Goal: Transaction & Acquisition: Purchase product/service

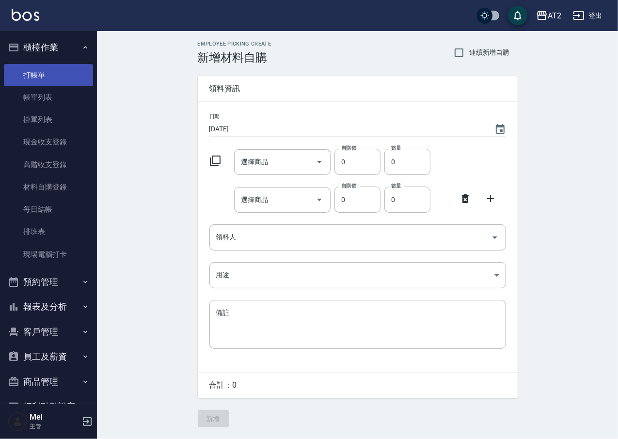
click at [66, 69] on link "打帳單" at bounding box center [48, 75] width 89 height 22
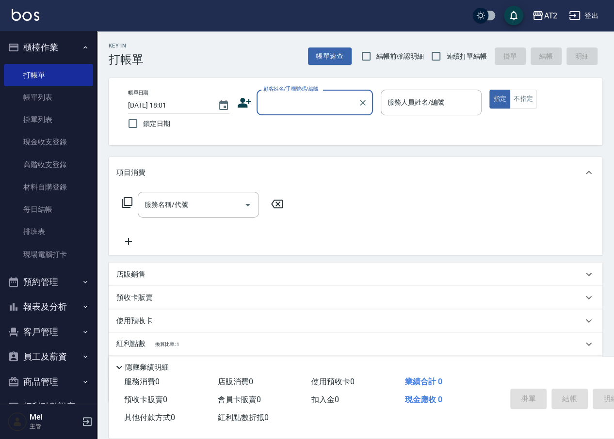
click at [390, 56] on span "結帳前確認明細" at bounding box center [400, 56] width 48 height 10
click at [376, 56] on input "結帳前確認明細" at bounding box center [366, 56] width 20 height 20
checkbox input "true"
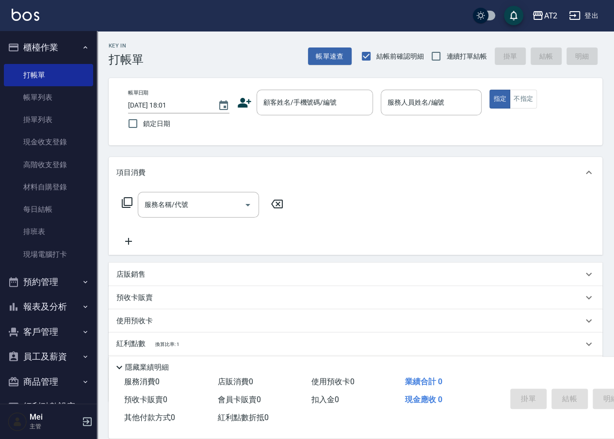
click at [447, 54] on span "連續打單結帳" at bounding box center [466, 56] width 41 height 10
click at [446, 54] on input "連續打單結帳" at bounding box center [436, 56] width 20 height 20
checkbox input "true"
click at [299, 107] on input "顧客姓名/手機號碼/編號" at bounding box center [307, 102] width 93 height 17
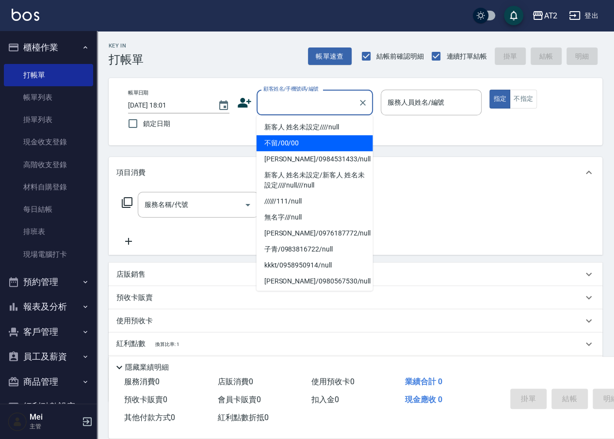
click at [298, 143] on li "不留/00/00" at bounding box center [314, 143] width 116 height 16
type input "不留/00/00"
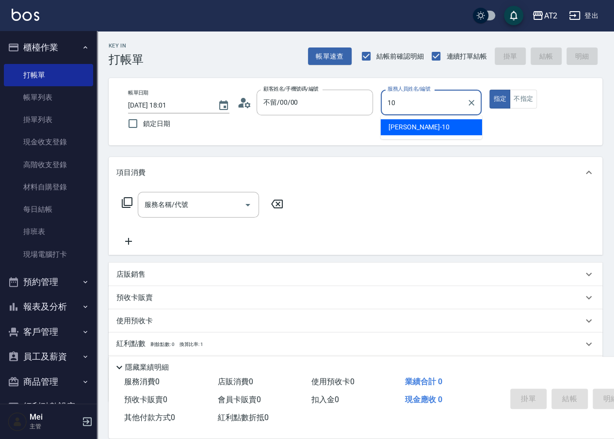
type input "[PERSON_NAME]-10"
type button "true"
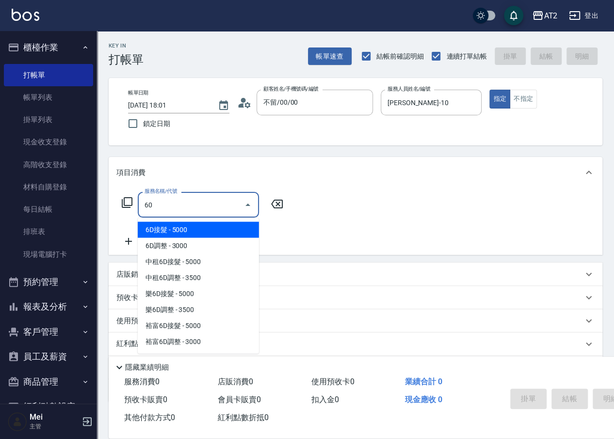
type input "601"
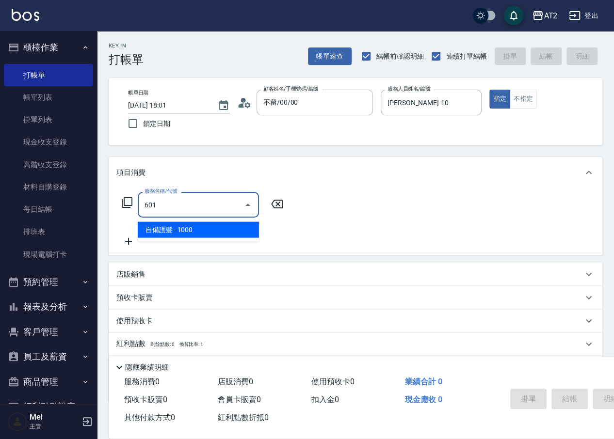
type input "100"
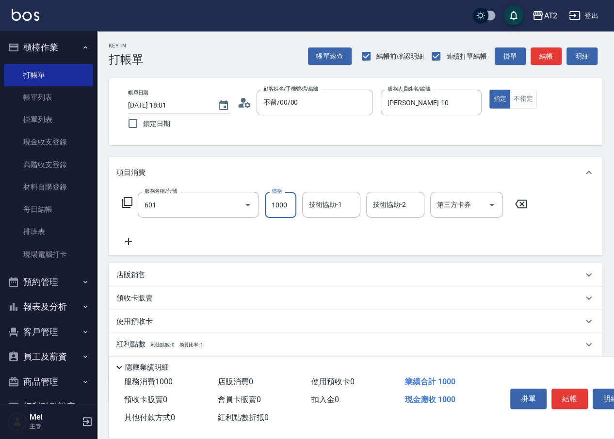
type input "自備護髮(601)"
type input "0"
type input "25"
type input "20"
type input "250"
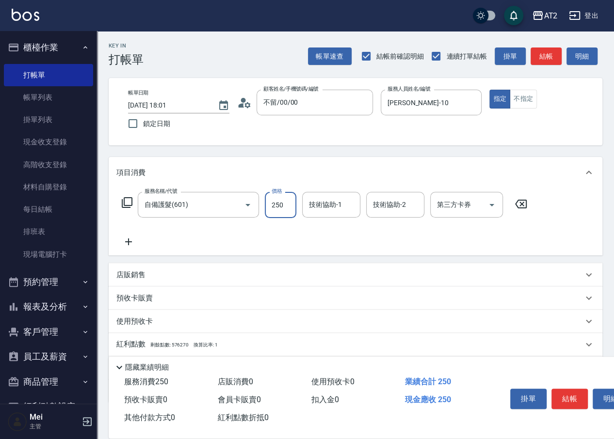
type input "250"
type input "2500"
type input "[PERSON_NAME]-31"
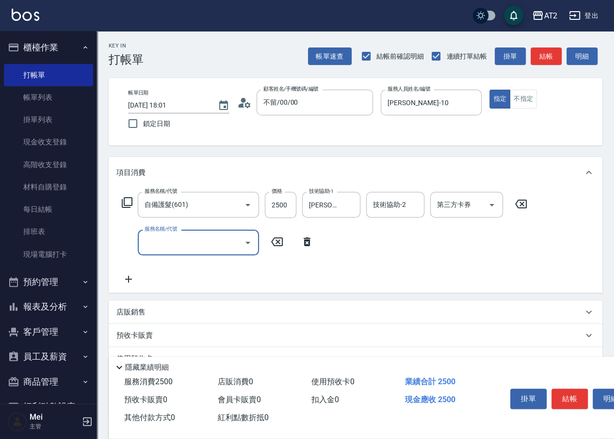
type input "5"
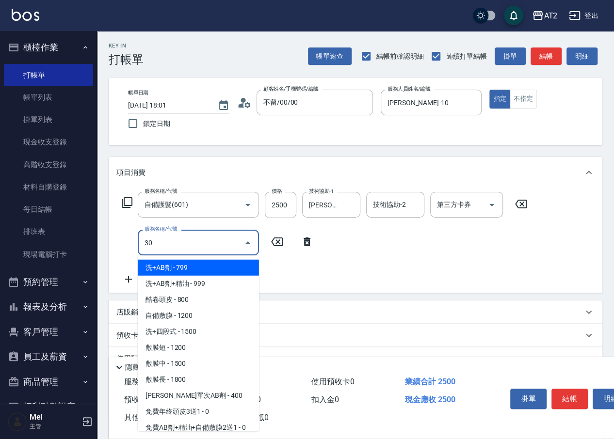
type input "301"
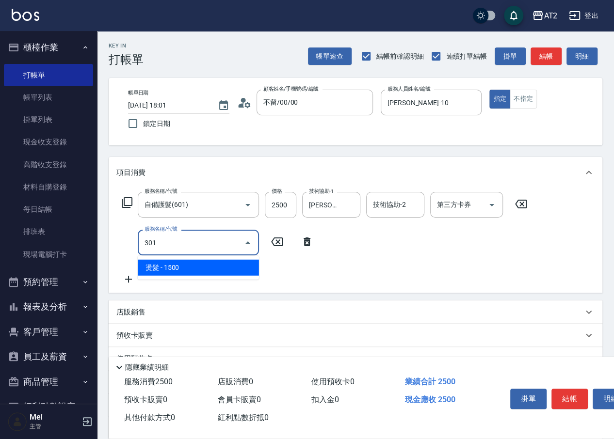
type input "400"
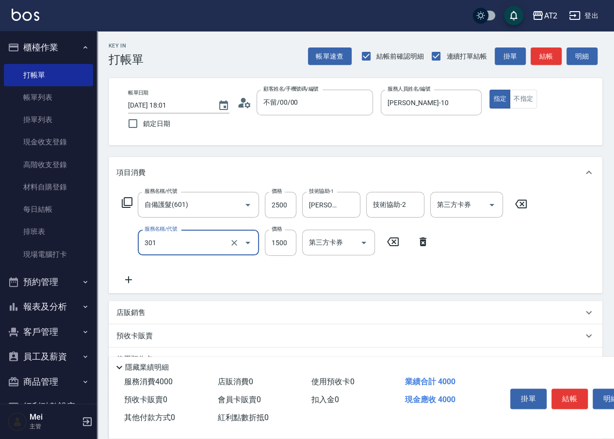
type input "燙髮(301)"
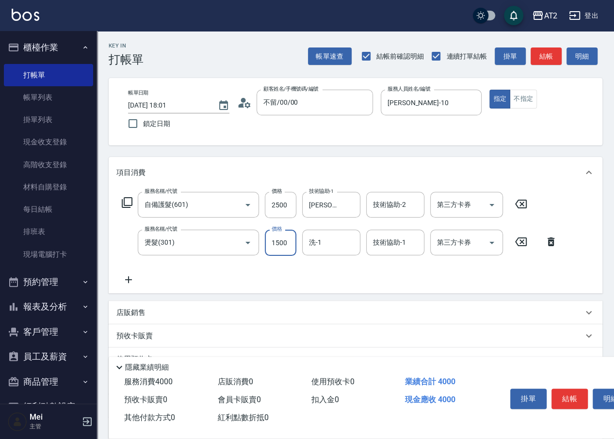
type input "250"
type input "21"
type input "270"
type input "219"
type input "460"
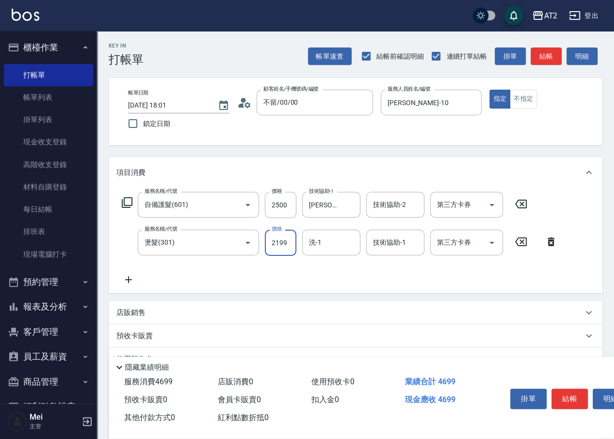
type input "2199"
type input "[PERSON_NAME]-31"
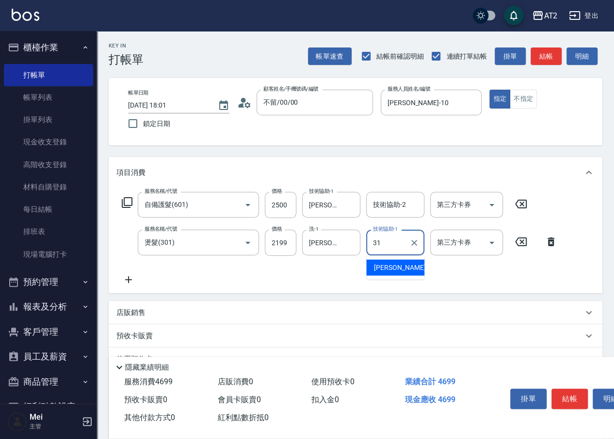
type input "[PERSON_NAME]-31"
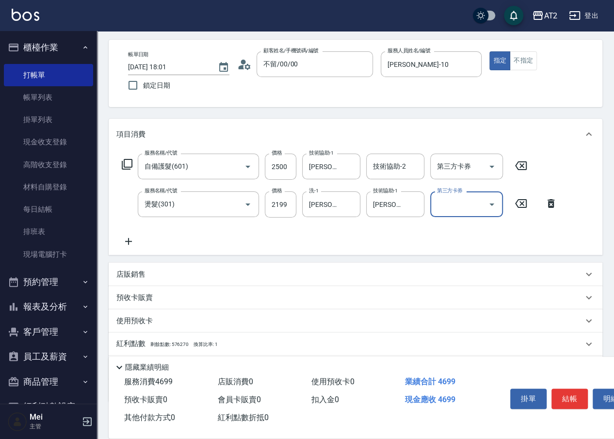
scroll to position [93, 0]
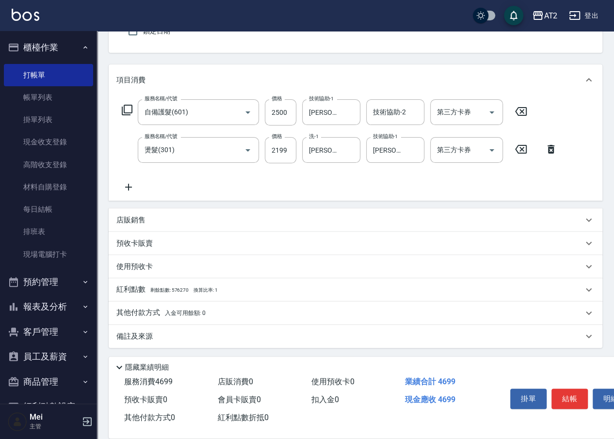
click at [147, 304] on div "其他付款方式 入金可用餘額: 0" at bounding box center [355, 313] width 493 height 23
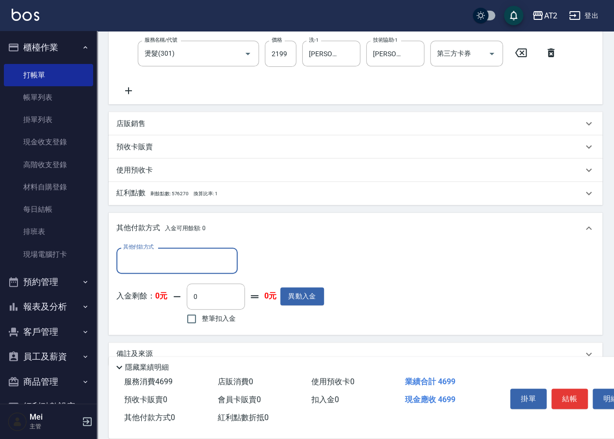
scroll to position [195, 0]
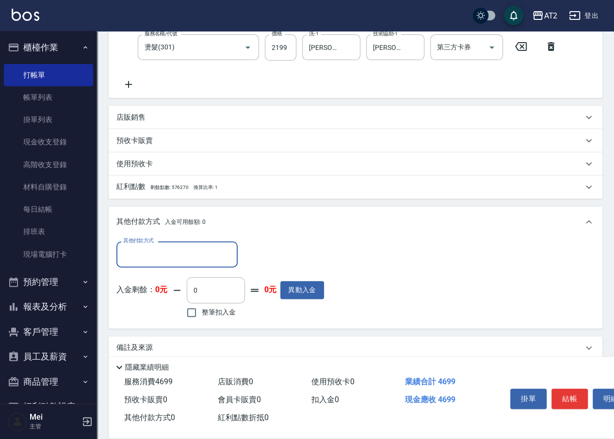
click at [196, 262] on div "其他付款方式" at bounding box center [176, 254] width 121 height 26
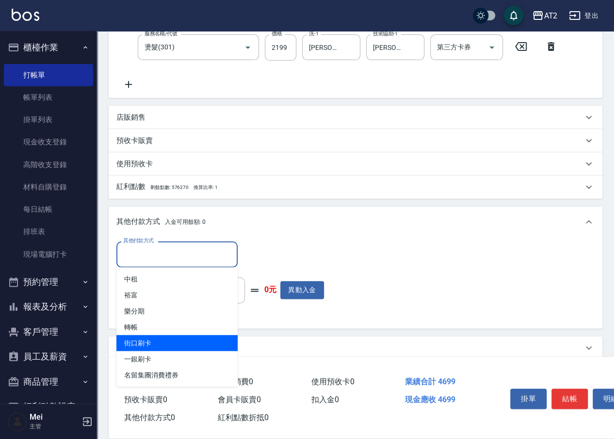
click at [176, 341] on span "街口刷卡" at bounding box center [176, 343] width 121 height 16
type input "街口刷卡"
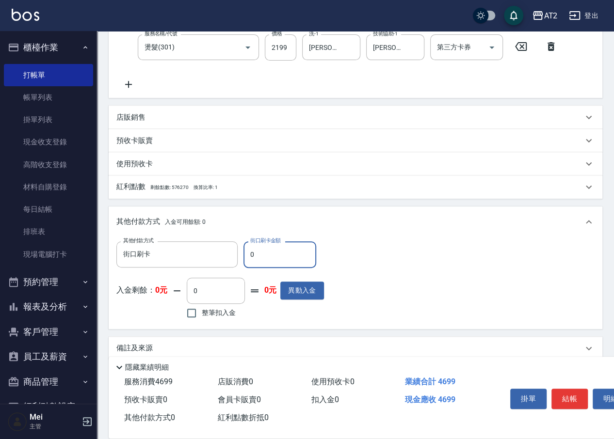
drag, startPoint x: 252, startPoint y: 258, endPoint x: 262, endPoint y: 258, distance: 10.7
click at [262, 258] on input "0" at bounding box center [279, 254] width 73 height 26
type input "36"
type input "430"
type input "369"
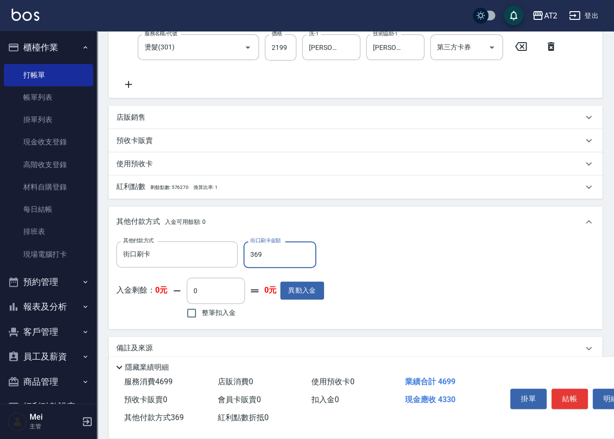
type input "100"
drag, startPoint x: 253, startPoint y: 258, endPoint x: 117, endPoint y: 244, distance: 135.9
click at [190, 258] on div "其他付款方式 街口刷卡 其他付款方式 街口刷卡金額 3699 街口刷卡金額" at bounding box center [219, 254] width 207 height 26
type input "4699"
type input "0"
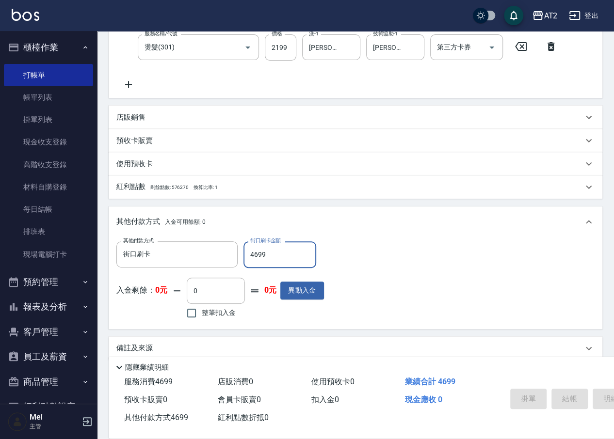
type input "[DATE] 18:03"
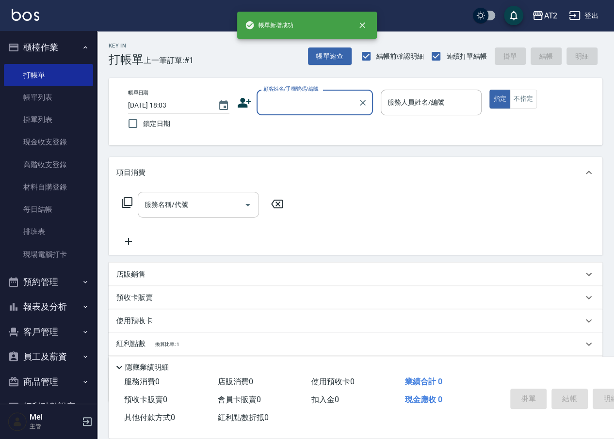
scroll to position [0, 0]
click at [329, 110] on input "顧客姓名/手機號碼/編號" at bounding box center [307, 102] width 93 height 17
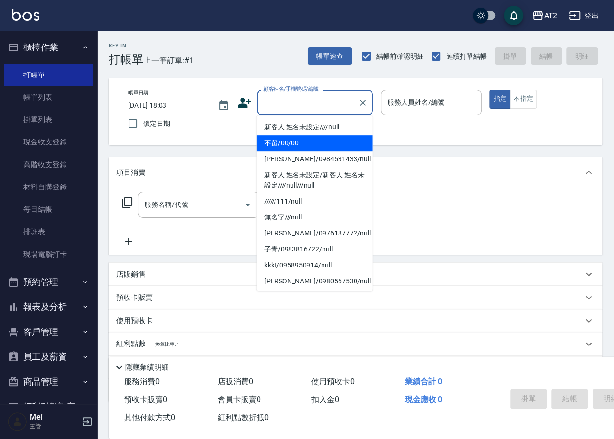
click at [319, 147] on li "不留/00/00" at bounding box center [314, 143] width 116 height 16
type input "不留/00/00"
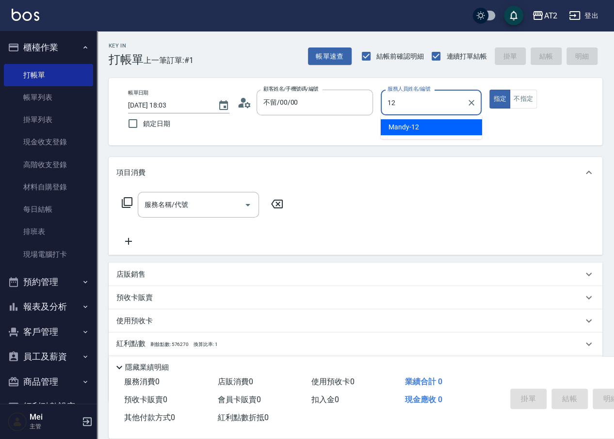
type input "Mandy-12"
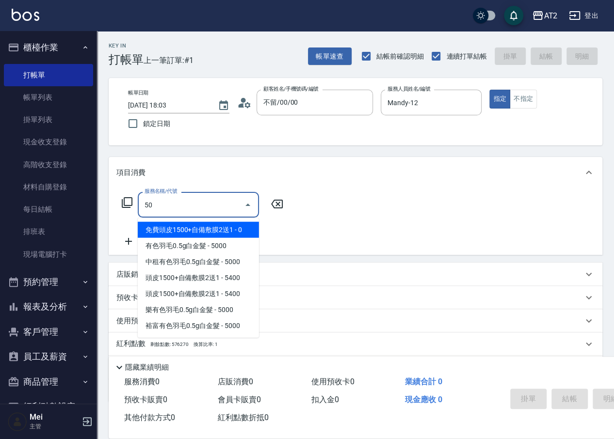
type input "501"
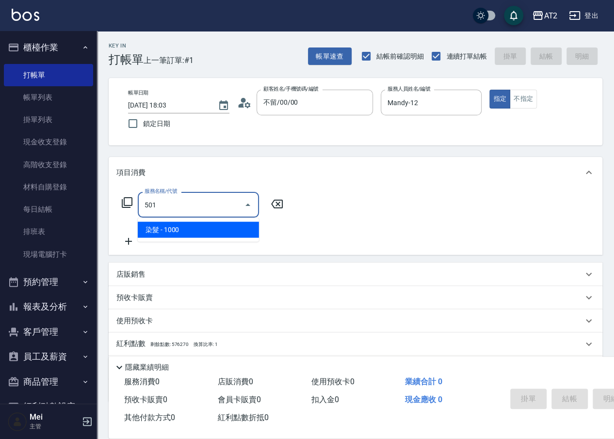
type input "100"
type input "染髮(501)"
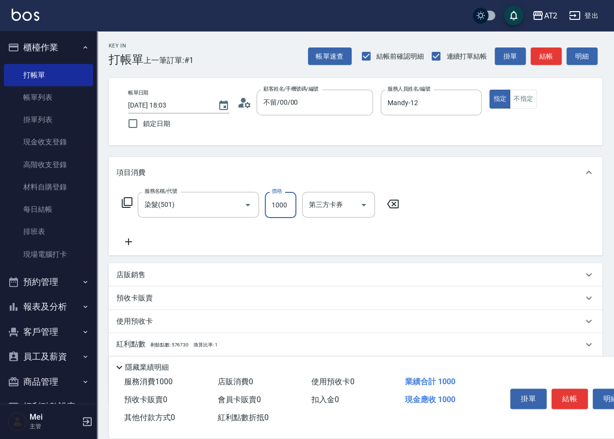
type input "1"
type input "0"
type input "150"
type input "1500"
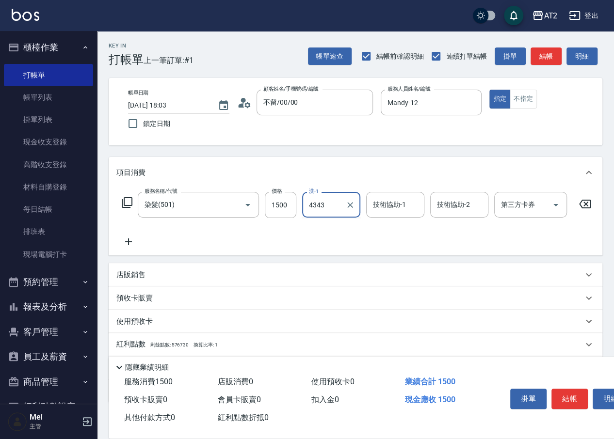
type input "4343"
click at [321, 199] on input "洗-1" at bounding box center [330, 204] width 49 height 17
type input "[PERSON_NAME]-43"
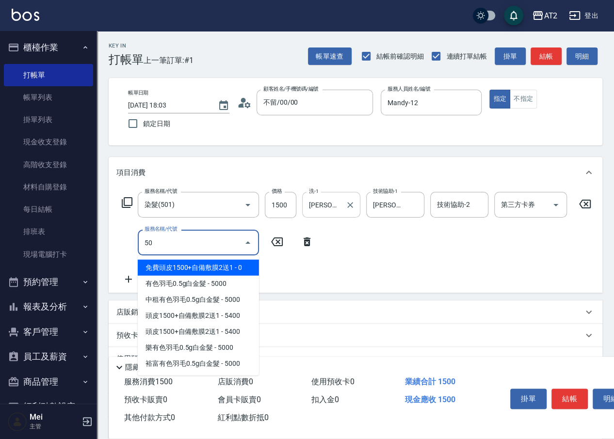
type input "502"
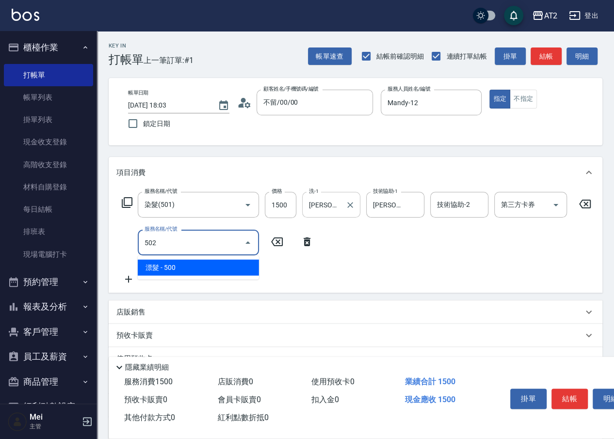
type input "200"
type input "漂髮(502)"
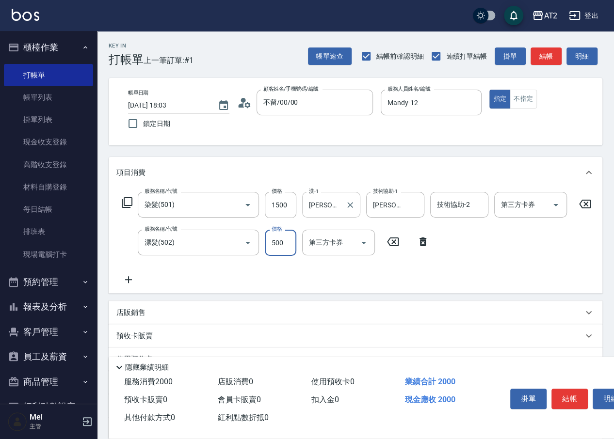
type input "150"
type input "0"
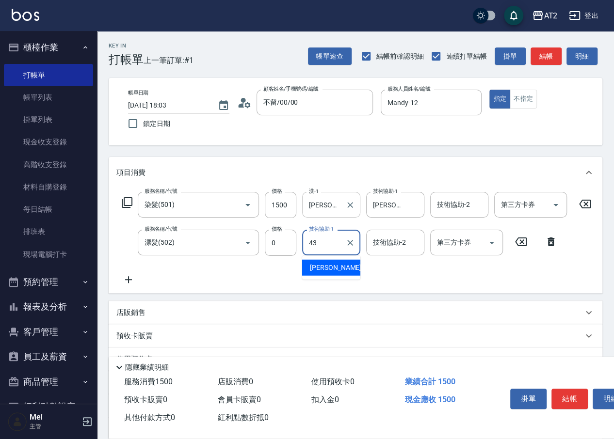
type input "[PERSON_NAME]-43"
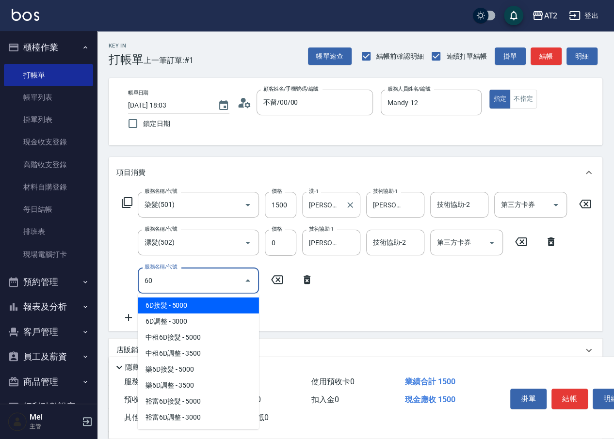
type input "601"
type input "250"
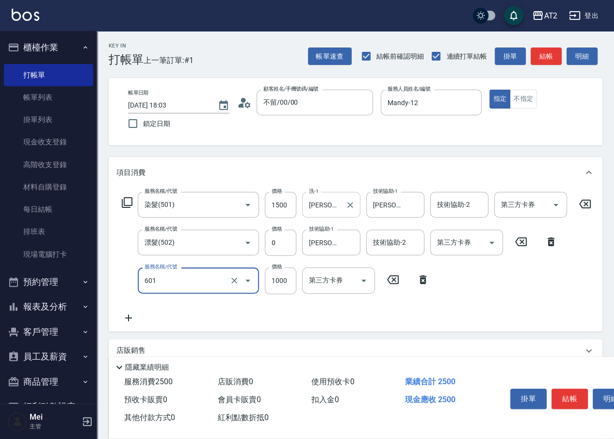
type input "自備護髮(601)"
type input "150"
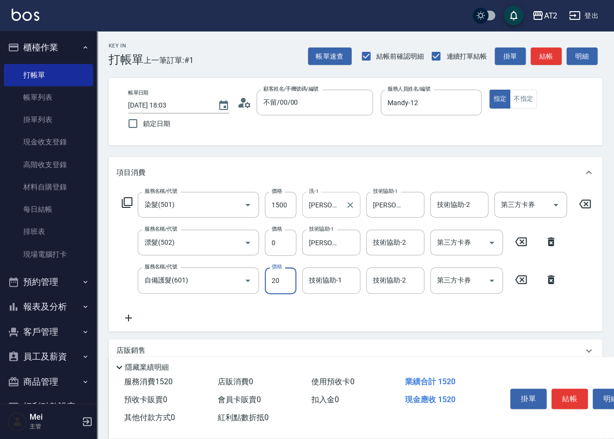
type input "200"
type input "170"
type input "2000"
type input "350"
type input "[PERSON_NAME]-43"
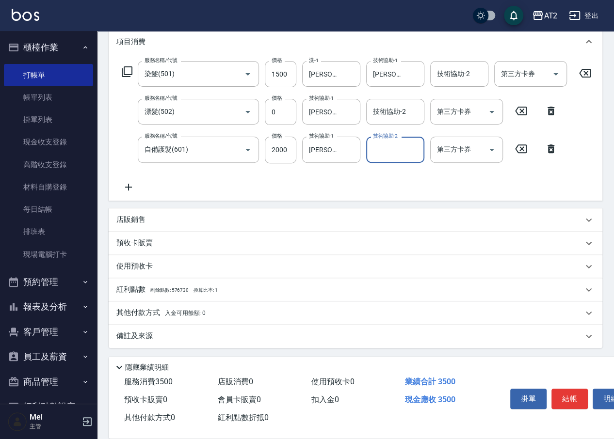
scroll to position [139, 0]
click at [183, 305] on div "其他付款方式 入金可用餘額: 0" at bounding box center [355, 313] width 493 height 23
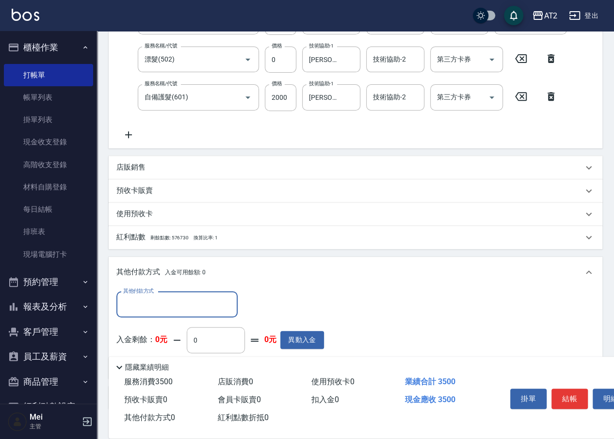
scroll to position [0, 0]
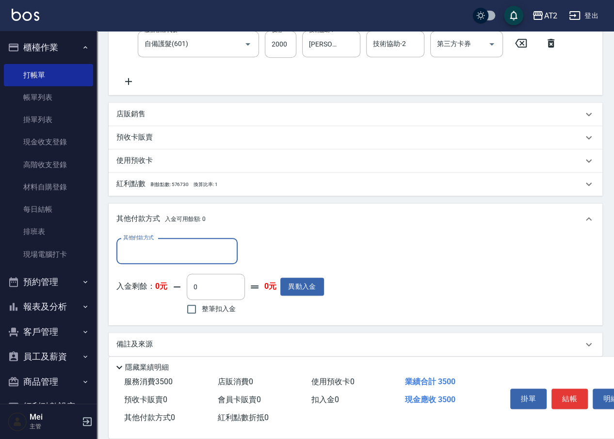
drag, startPoint x: 183, startPoint y: 259, endPoint x: 183, endPoint y: 271, distance: 12.1
click at [183, 260] on input "其他付款方式" at bounding box center [177, 251] width 112 height 17
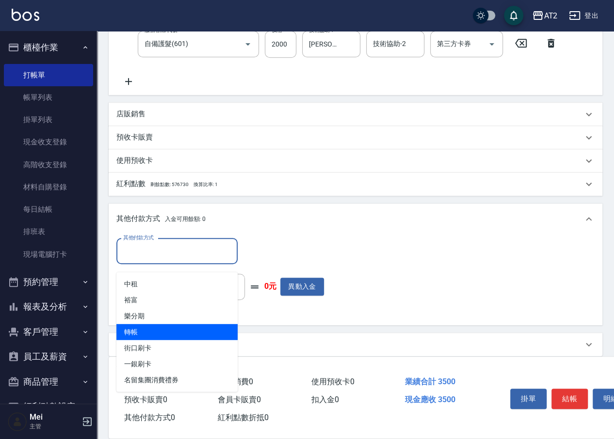
click at [165, 326] on span "轉帳" at bounding box center [176, 332] width 121 height 16
type input "轉帳"
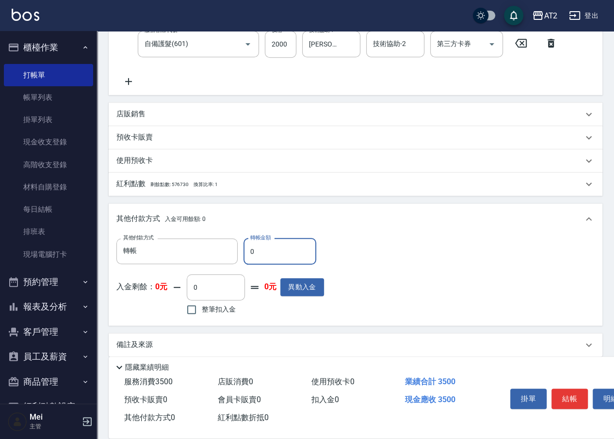
drag, startPoint x: 249, startPoint y: 270, endPoint x: 258, endPoint y: 270, distance: 9.7
click at [258, 265] on input "0" at bounding box center [279, 251] width 73 height 26
type input "340"
type input "35"
type input "310"
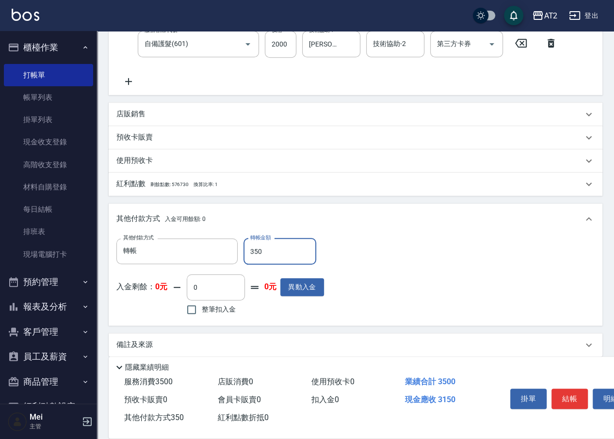
type input "3500"
type input "0"
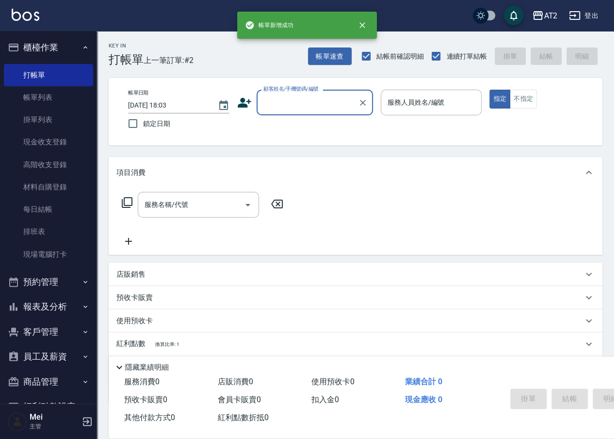
click at [276, 104] on input "顧客姓名/手機號碼/編號" at bounding box center [307, 102] width 93 height 17
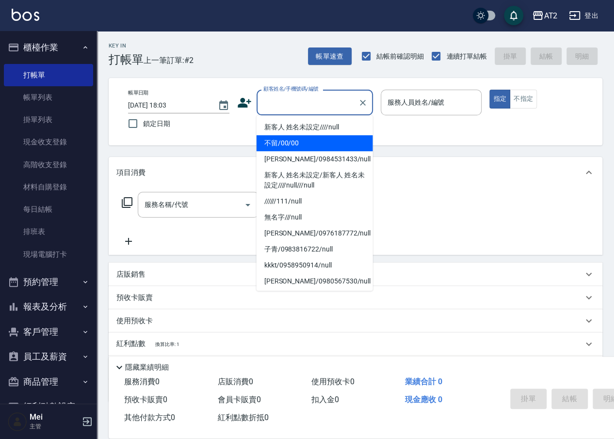
click at [276, 146] on li "不留/00/00" at bounding box center [314, 143] width 116 height 16
type input "不留/00/00"
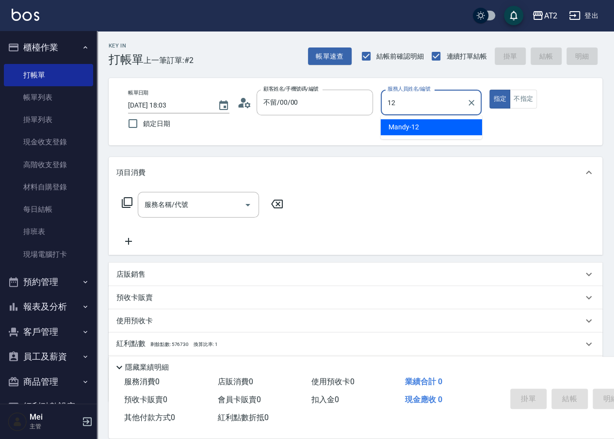
type input "Mandy-12"
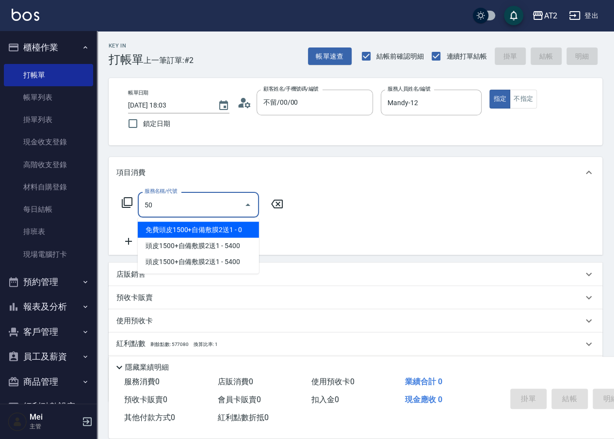
type input "501"
type input "100"
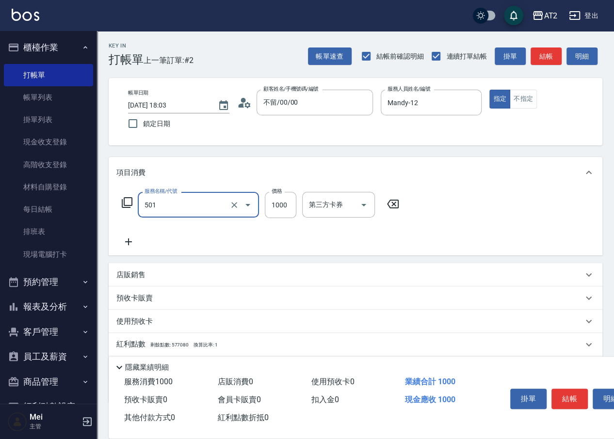
type input "染髮(501)"
type input "0"
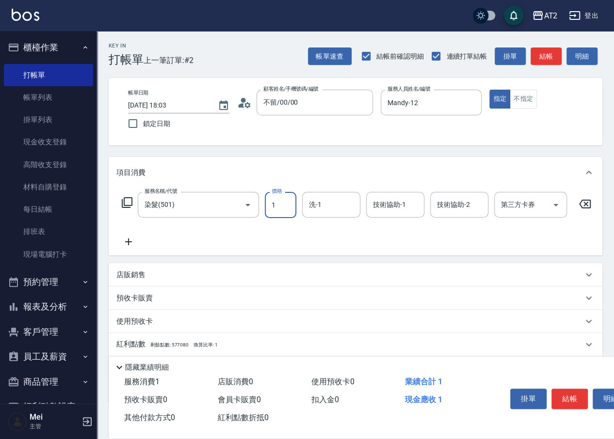
type input "16"
type input "10"
type input "160"
type input "1600"
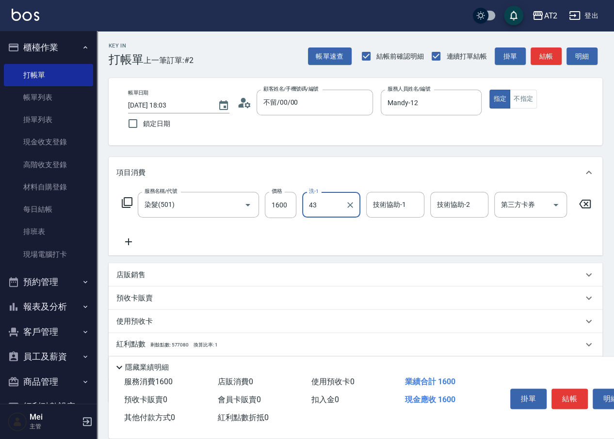
type input "[PERSON_NAME]-43"
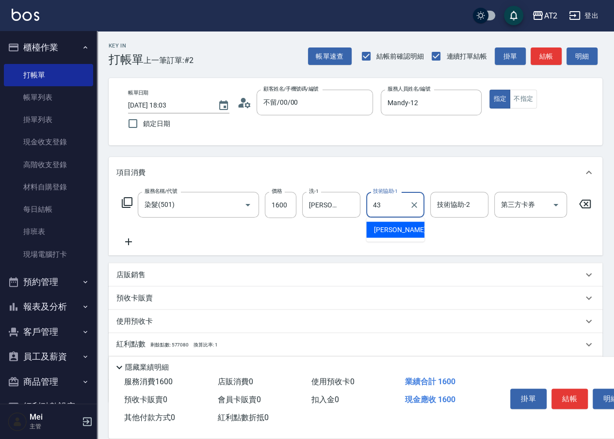
type input "[PERSON_NAME]-43"
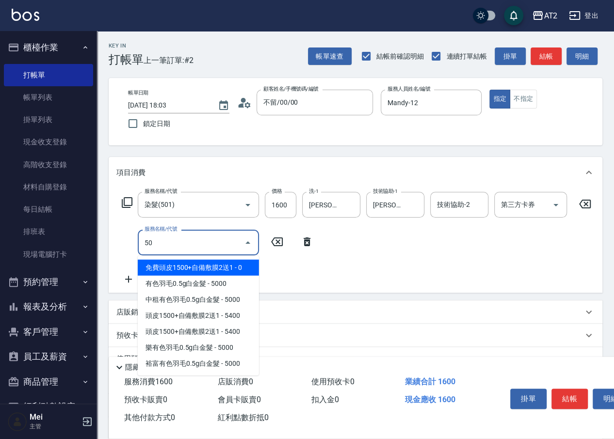
type input "502"
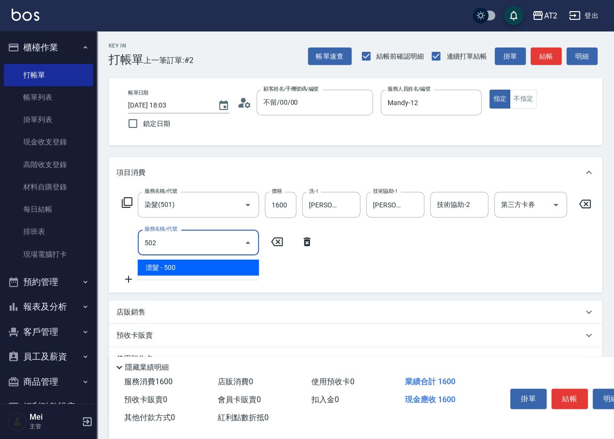
type input "210"
type input "漂髮(502)"
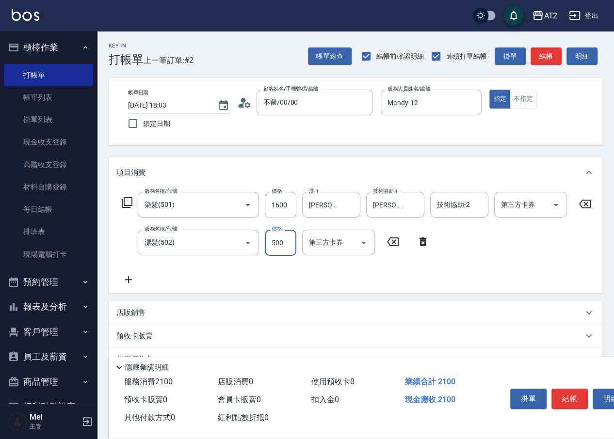
type input "0"
type input "160"
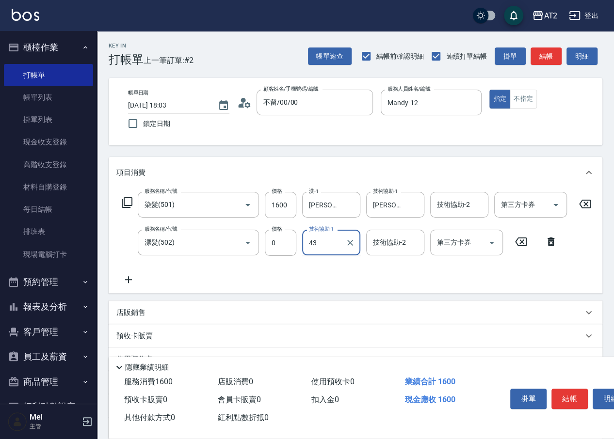
type input "[PERSON_NAME]-43"
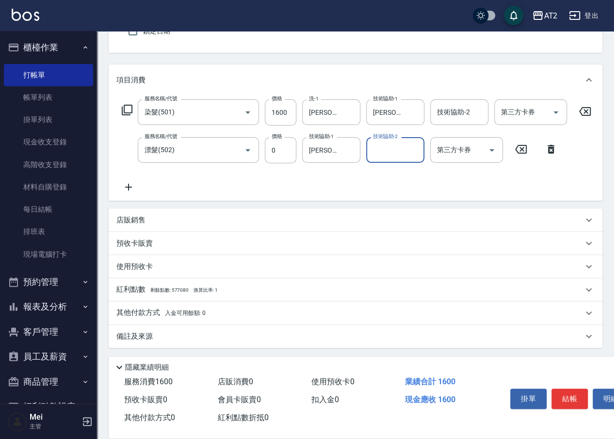
click at [180, 311] on span "入金可用餘額: 0" at bounding box center [185, 313] width 41 height 7
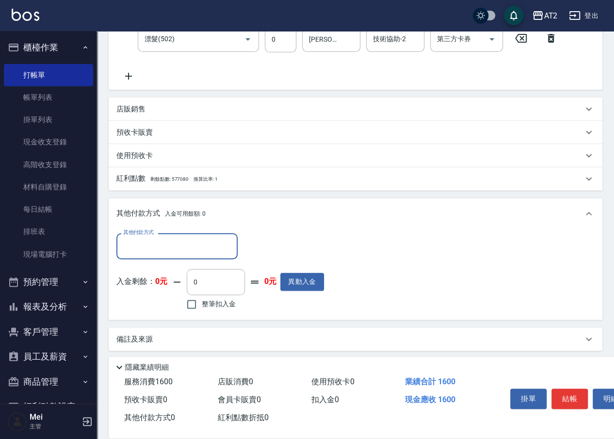
scroll to position [0, 0]
click at [180, 254] on input "其他付款方式" at bounding box center [177, 246] width 112 height 17
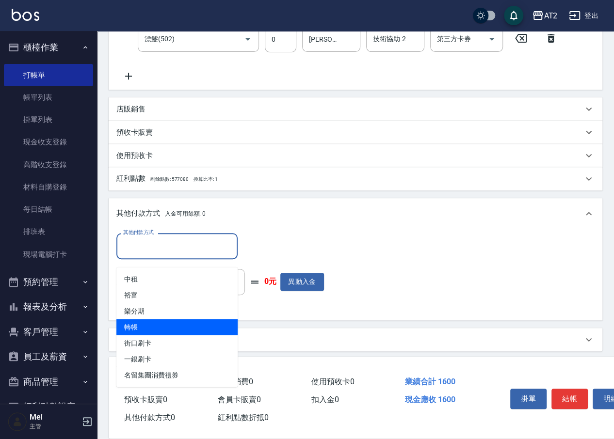
click at [164, 333] on span "轉帳" at bounding box center [176, 327] width 121 height 16
type input "轉帳"
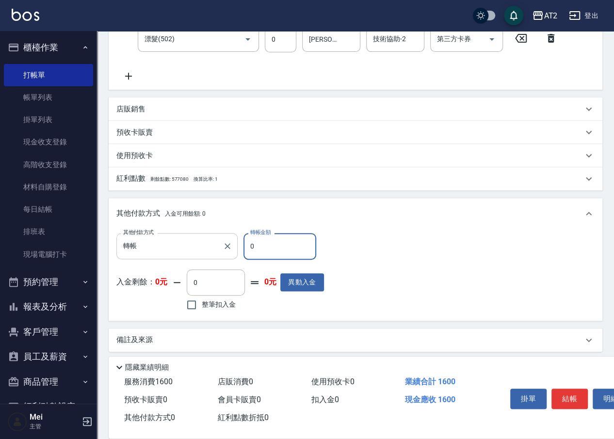
drag, startPoint x: 253, startPoint y: 250, endPoint x: 211, endPoint y: 250, distance: 41.7
click at [211, 250] on div "其他付款方式 轉帳 其他付款方式 轉帳金額 0 轉帳金額" at bounding box center [219, 246] width 207 height 26
type input "150"
type input "16"
type input "140"
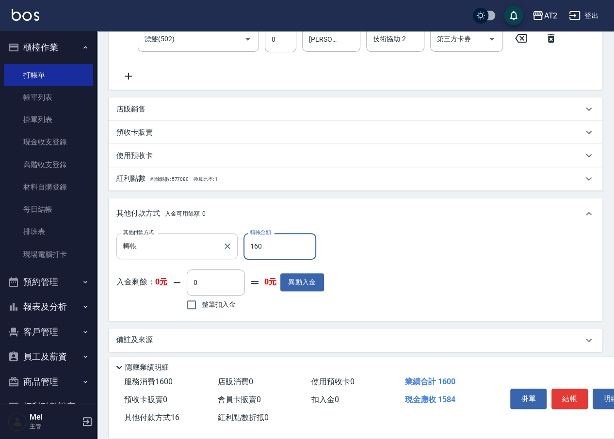
type input "1600"
type input "0"
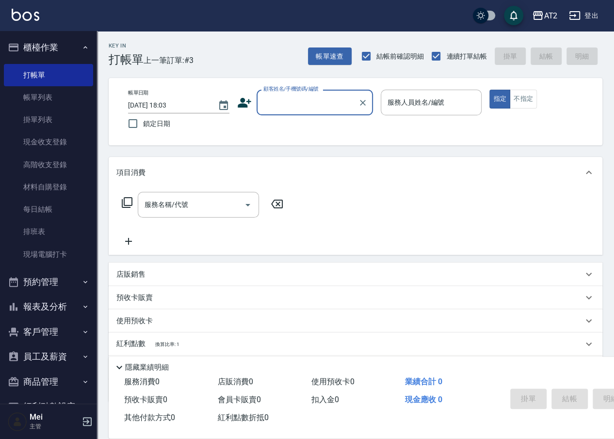
click at [333, 108] on input "顧客姓名/手機號碼/編號" at bounding box center [307, 102] width 93 height 17
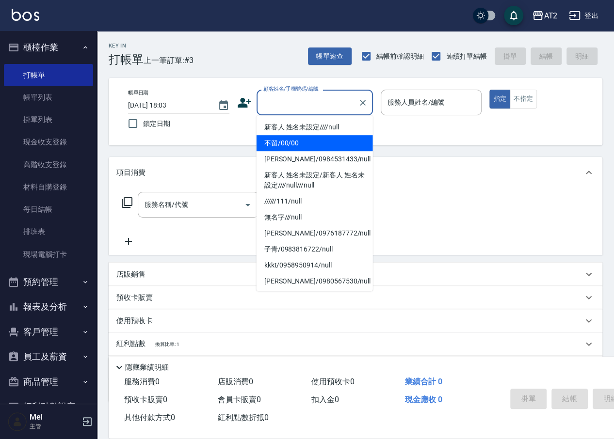
click at [329, 140] on li "不留/00/00" at bounding box center [314, 143] width 116 height 16
type input "不留/00/00"
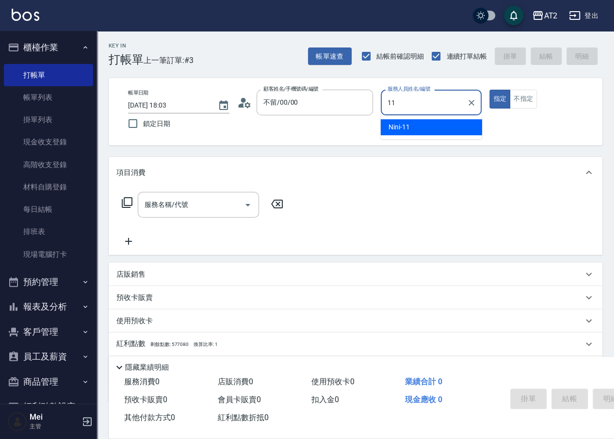
type input "Nini-11"
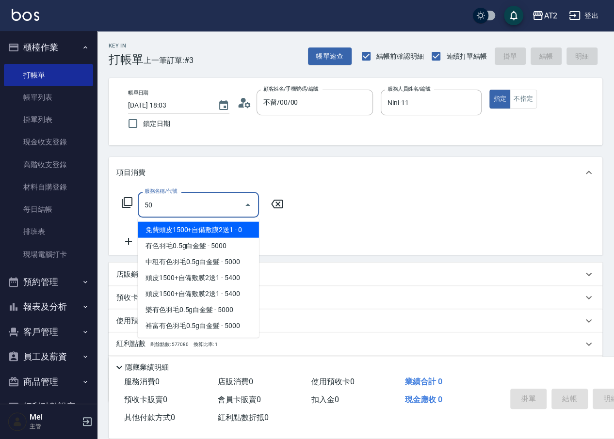
type input "501"
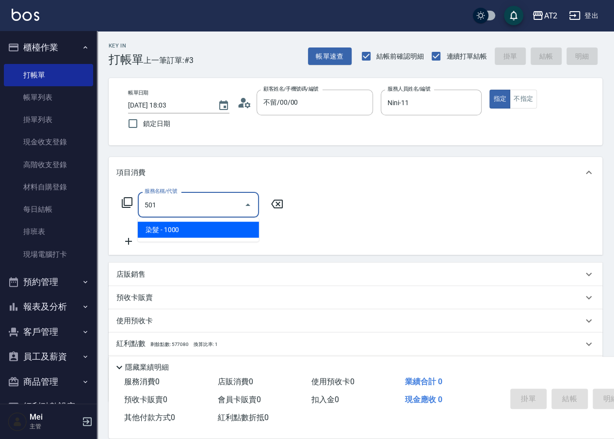
type input "100"
type input "染髮(501)"
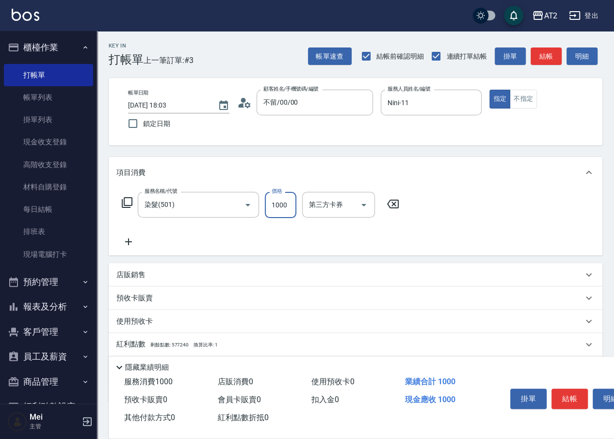
type input "0"
type input "16"
type input "10"
type input "169"
type input "160"
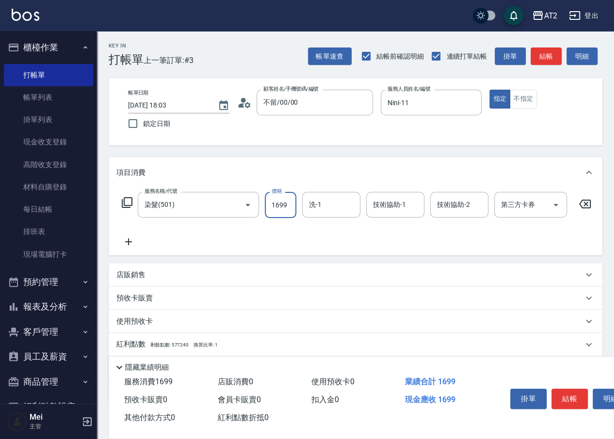
type input "1699"
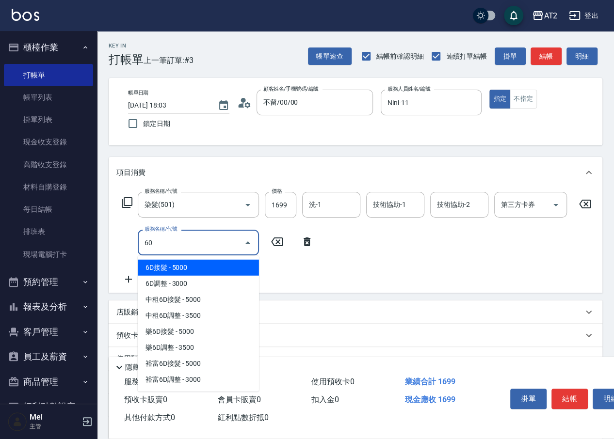
type input "601"
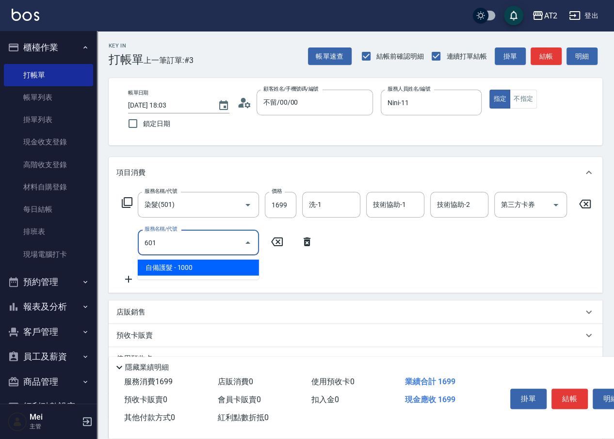
type input "260"
type input "自備護髮(601)"
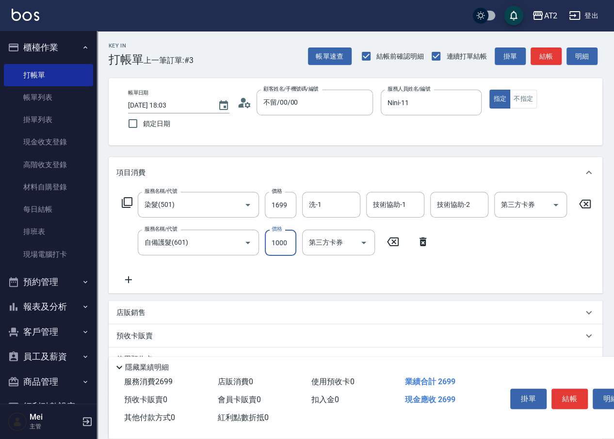
type input "170"
type input "200"
type input "360"
type input "2000"
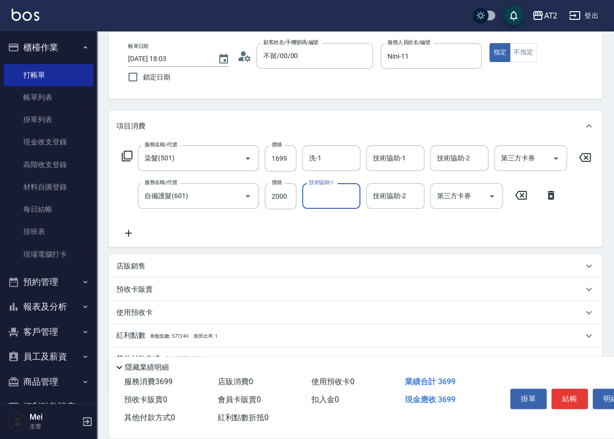
scroll to position [101, 0]
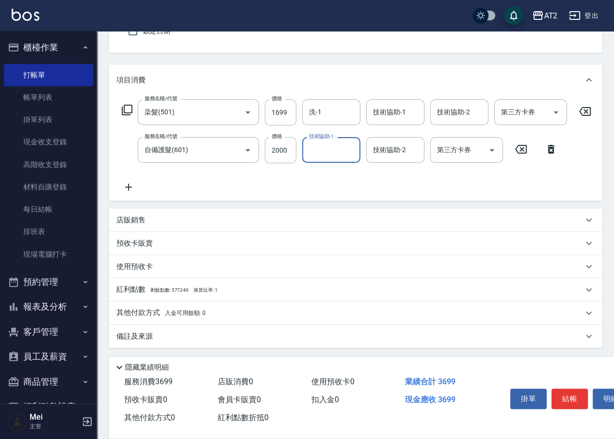
click at [217, 312] on div "其他付款方式 入金可用餘額: 0" at bounding box center [349, 313] width 466 height 11
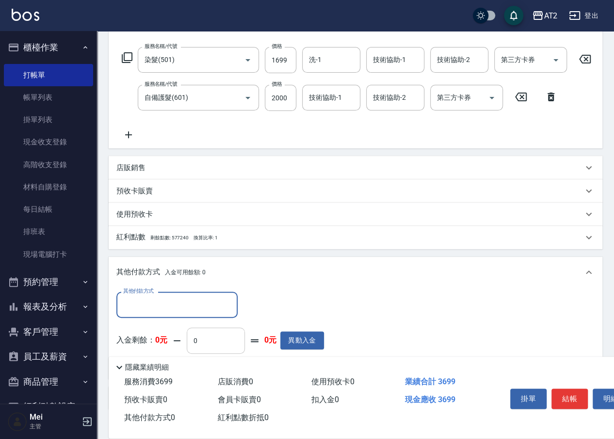
scroll to position [204, 0]
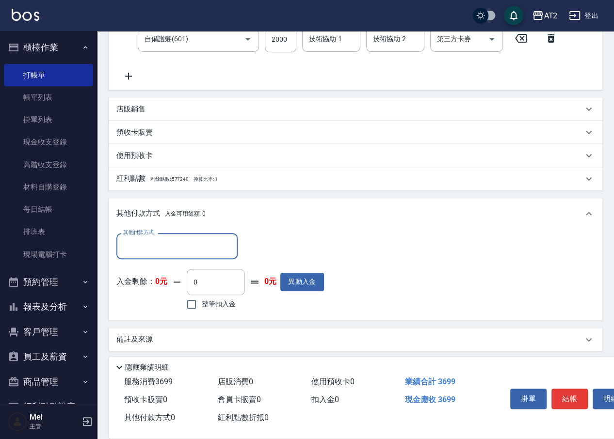
click at [187, 254] on input "其他付款方式" at bounding box center [177, 246] width 112 height 17
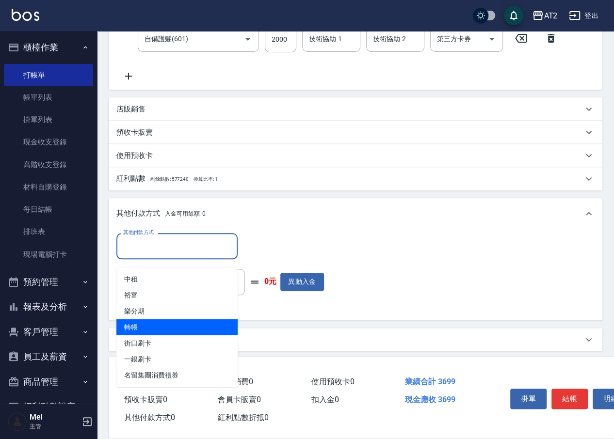
click at [157, 327] on span "轉帳" at bounding box center [176, 327] width 121 height 16
type input "轉帳"
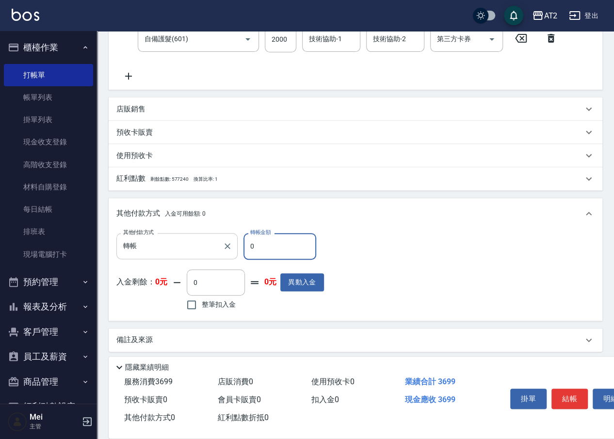
drag, startPoint x: 259, startPoint y: 265, endPoint x: 203, endPoint y: 266, distance: 56.2
click at [207, 259] on div "其他付款方式 轉帳 其他付款方式 轉帳金額 0 轉帳金額" at bounding box center [219, 246] width 207 height 26
type input "369"
type input "0"
type input "3699"
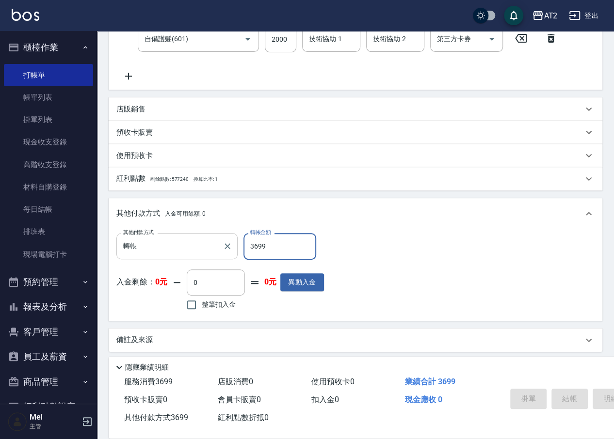
type input "[DATE] 18:04"
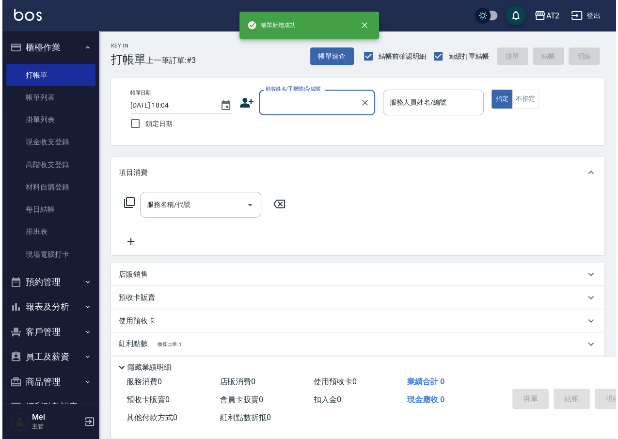
scroll to position [0, 0]
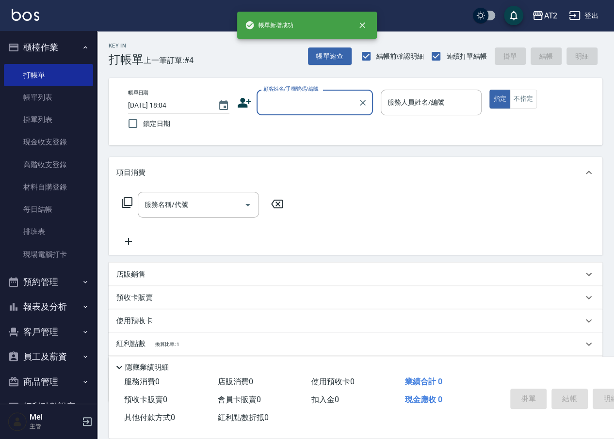
click at [327, 113] on div "顧客姓名/手機號碼/編號" at bounding box center [314, 103] width 116 height 26
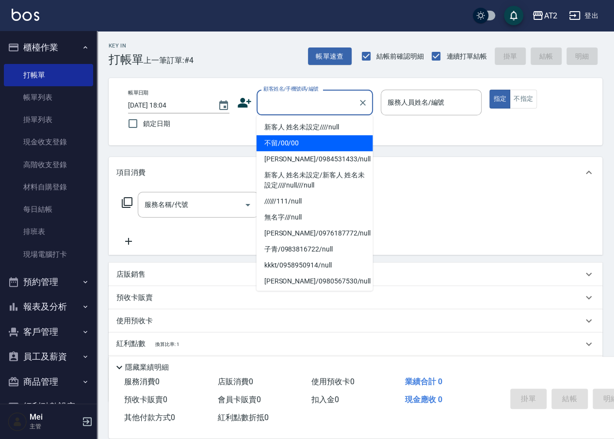
click at [317, 139] on li "不留/00/00" at bounding box center [314, 143] width 116 height 16
type input "不留/00/00"
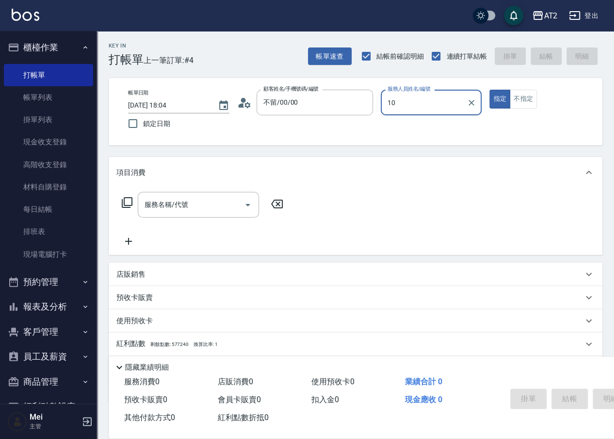
type input "[PERSON_NAME]-10"
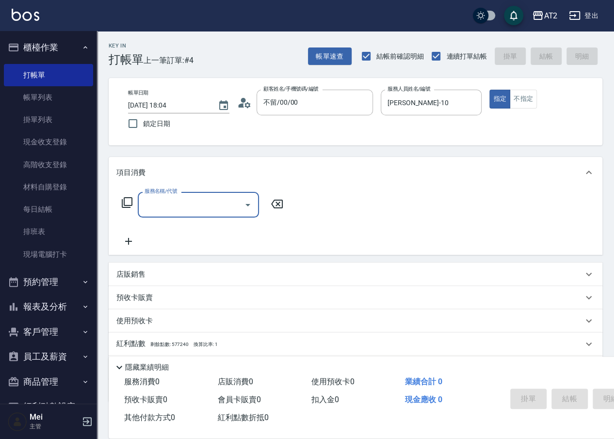
type input "5"
type input "301"
type input "150"
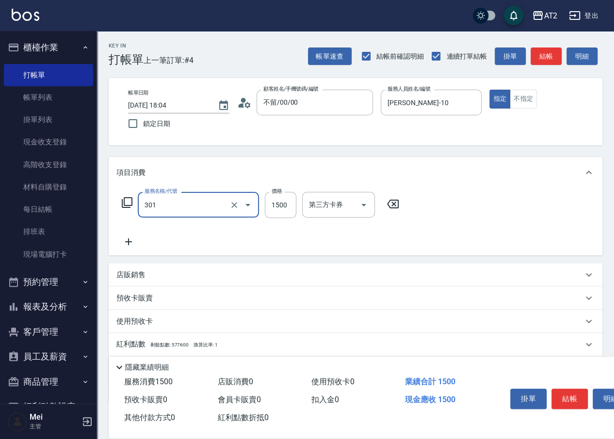
type input "燙髮(301)"
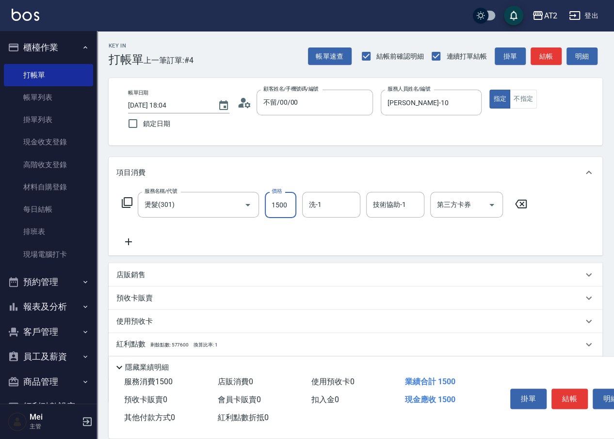
type input "0"
type input "21"
type input "20"
type input "219"
type input "210"
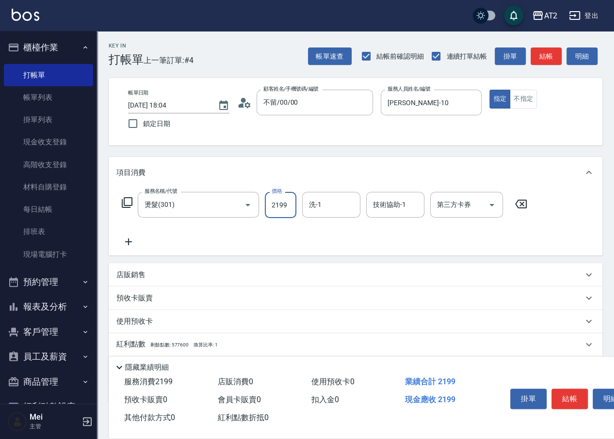
type input "2199"
type input "[PERSON_NAME]-31"
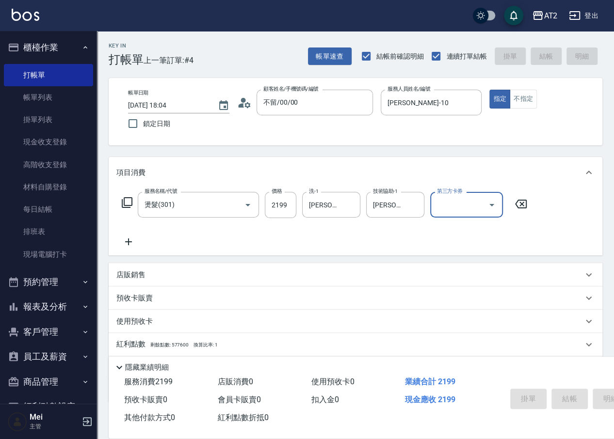
type input "0"
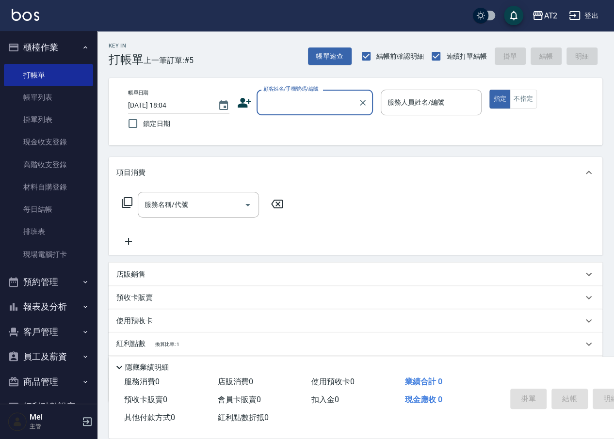
click at [315, 108] on input "顧客姓名/手機號碼/編號" at bounding box center [307, 102] width 93 height 17
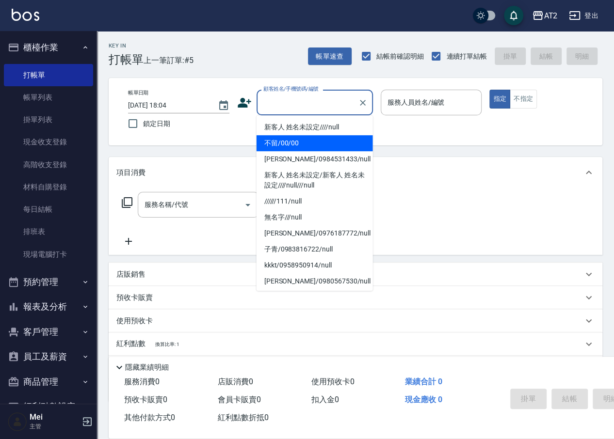
click at [312, 141] on li "不留/00/00" at bounding box center [314, 143] width 116 height 16
type input "不留/00/00"
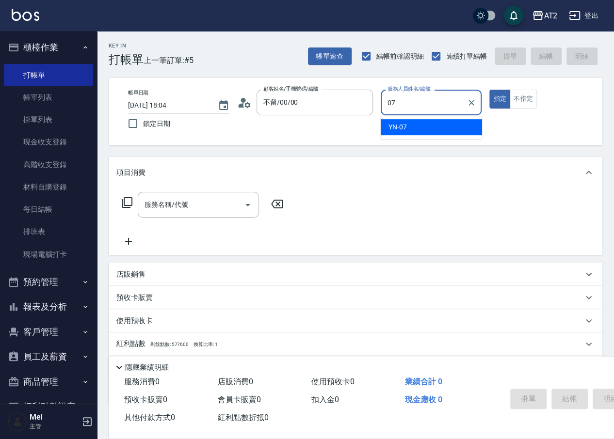
type input "YN-07"
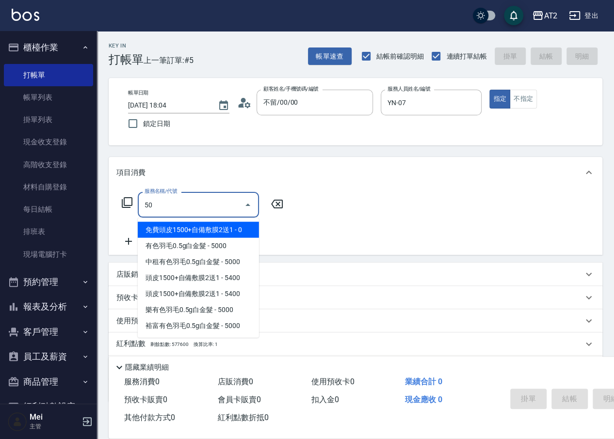
type input "501"
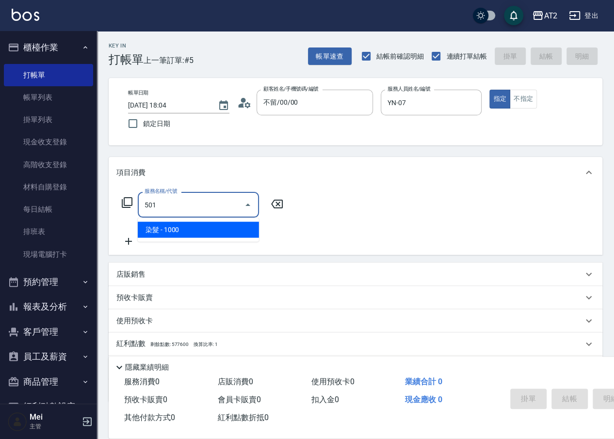
type input "100"
type input "染髮(501)"
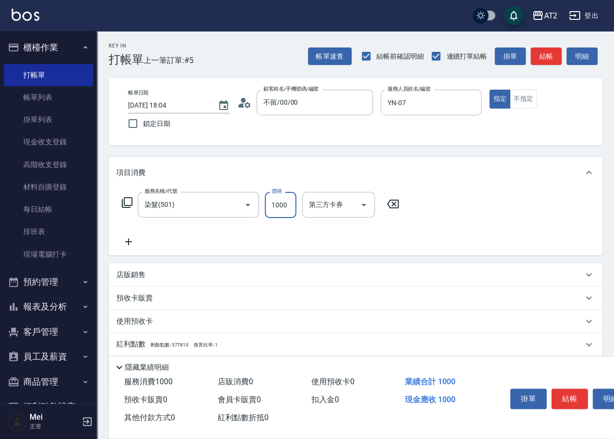
type input "0"
type input "19"
type input "10"
type input "198"
type input "190"
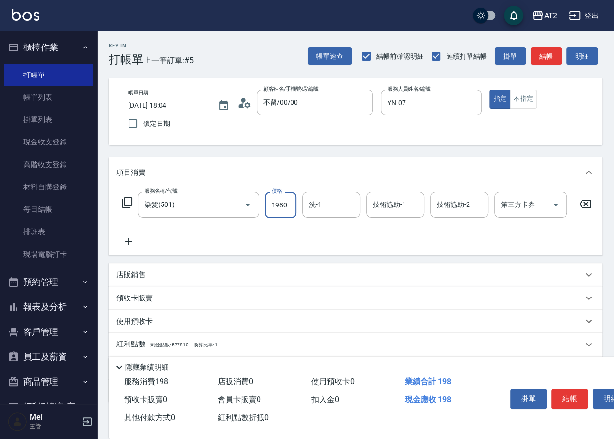
type input "1980"
type input "軒軒-42"
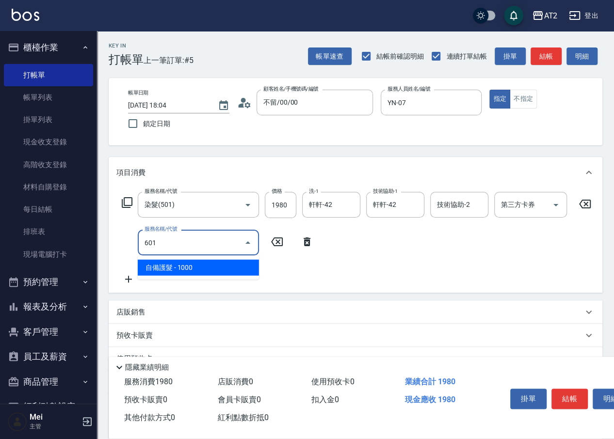
type input "601"
type input "290"
type input "自備護髮(601)"
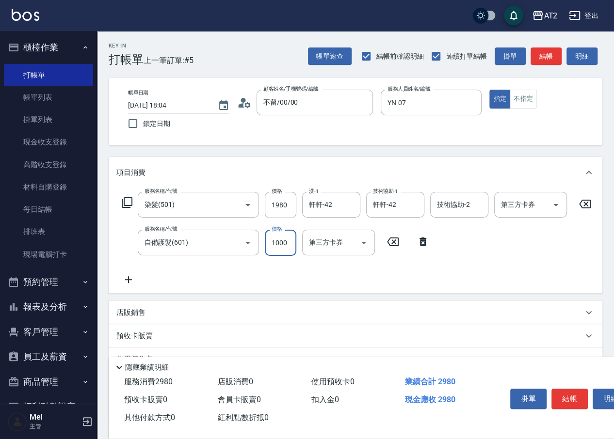
type input "190"
type input "15"
type input "210"
type input "1500"
type input "340"
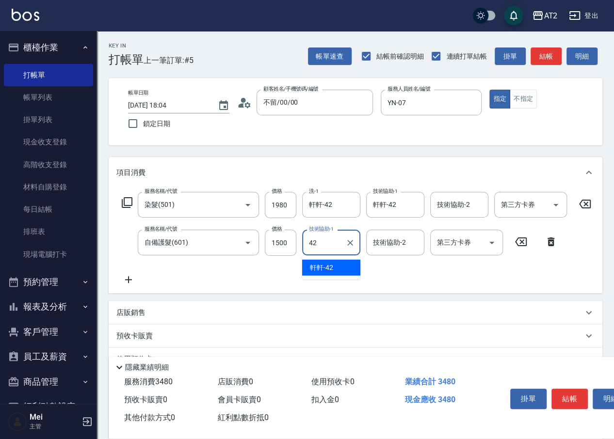
type input "軒軒-42"
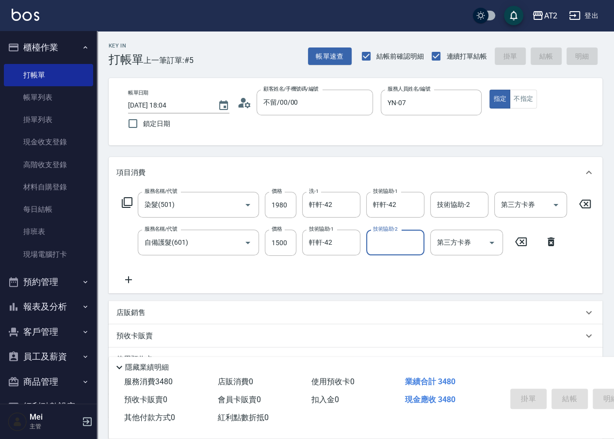
type input "0"
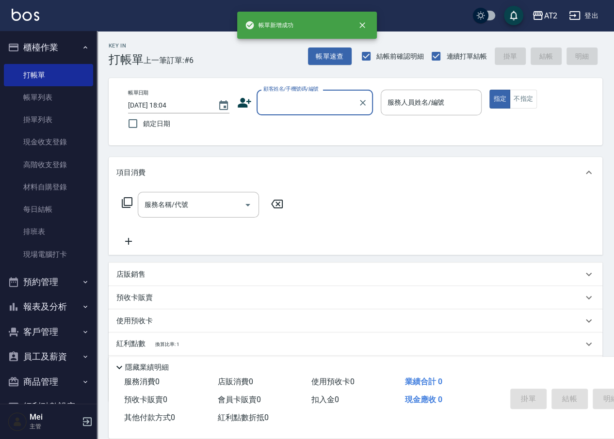
click at [301, 113] on div "顧客姓名/手機號碼/編號" at bounding box center [314, 103] width 116 height 26
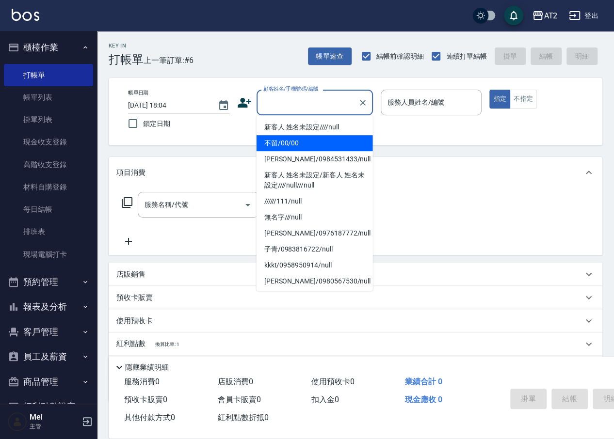
click at [296, 138] on li "不留/00/00" at bounding box center [314, 143] width 116 height 16
type input "不留/00/00"
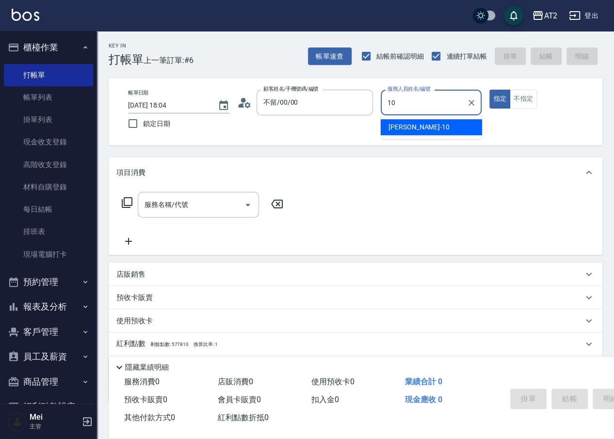
type input "[PERSON_NAME]-10"
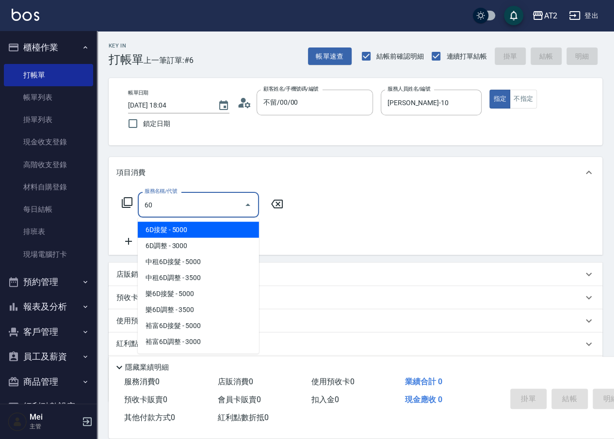
type input "601"
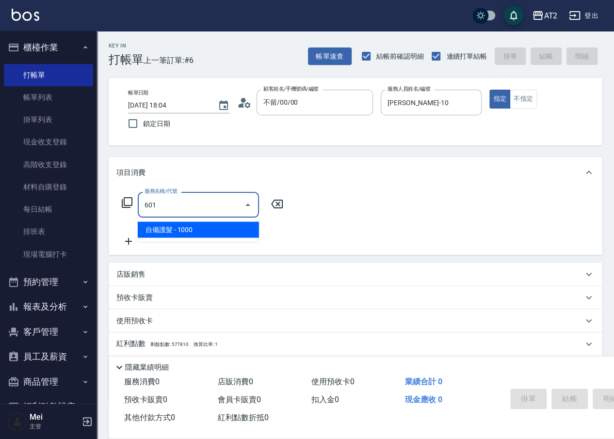
type input "100"
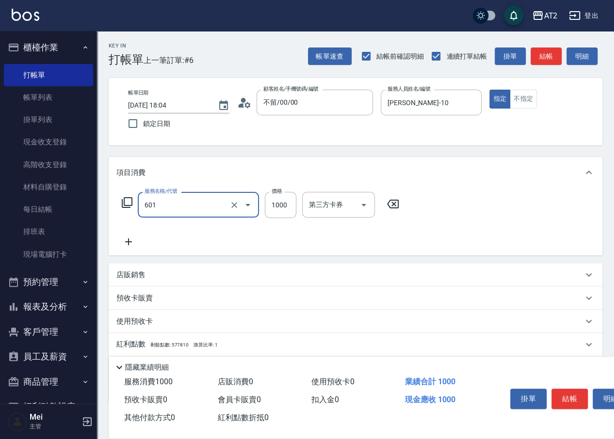
type input "自備護髮(601)"
type input "0"
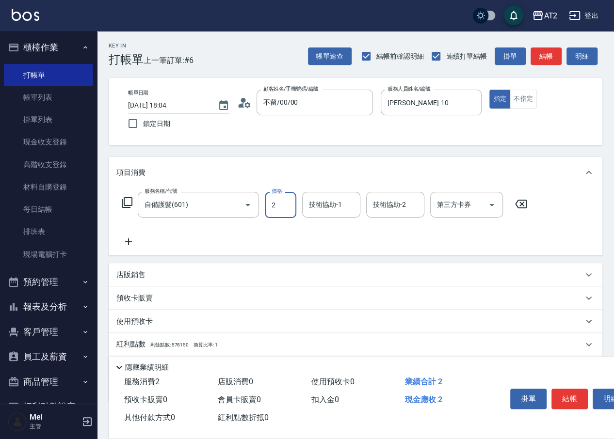
type input "25"
type input "20"
type input "250"
type input "2500"
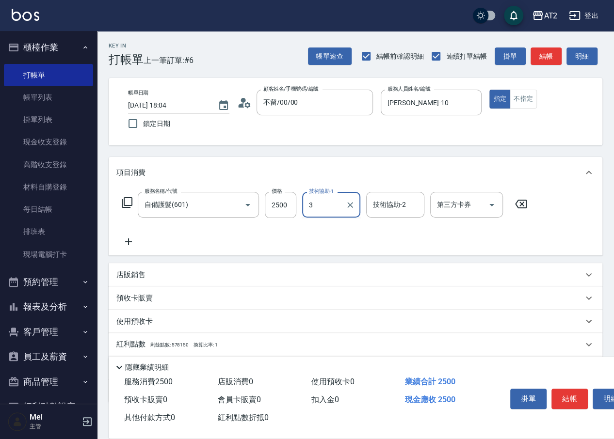
type input "3"
type input "[PERSON_NAME]-31"
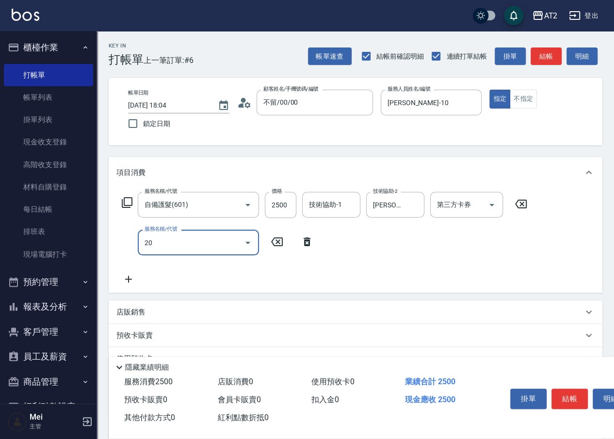
type input "201"
type input "270"
type input "洗髮(201)"
type input "250"
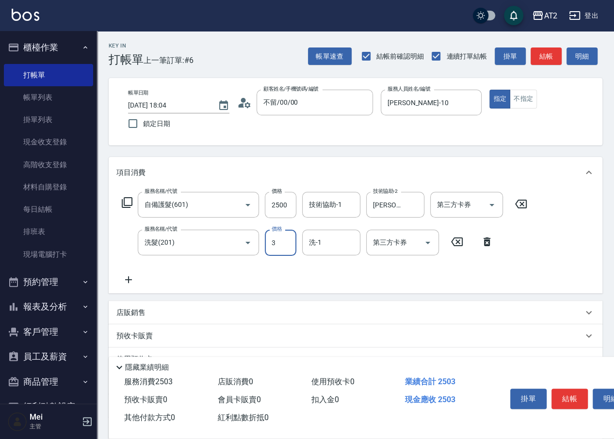
type input "30"
type input "280"
type input "300"
type input "[PERSON_NAME]-31"
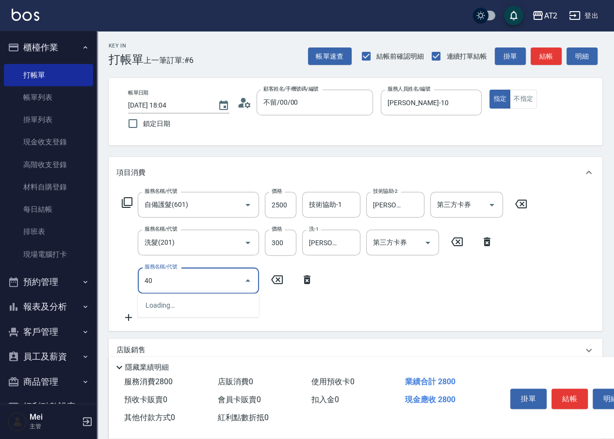
type input "401"
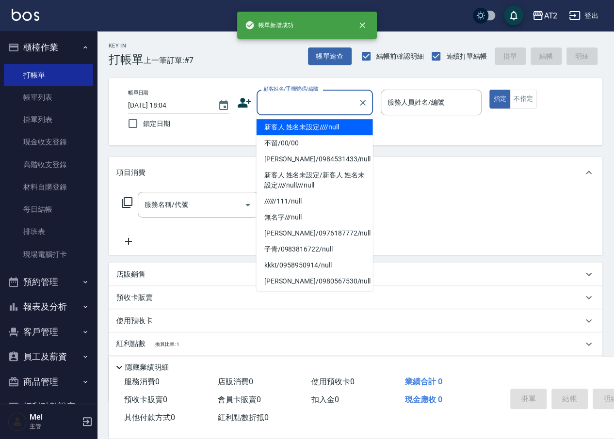
click at [300, 105] on input "顧客姓名/手機號碼/編號" at bounding box center [307, 102] width 93 height 17
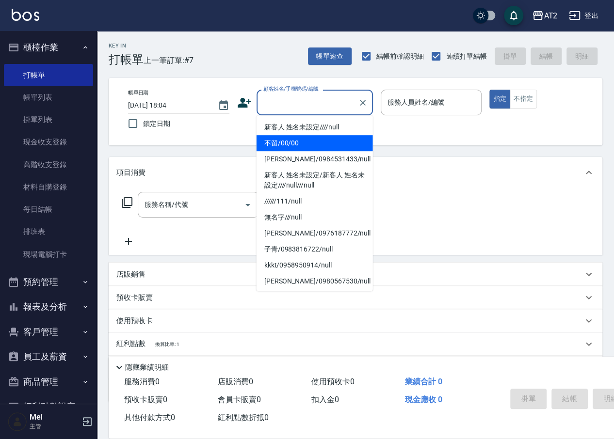
click at [290, 139] on li "不留/00/00" at bounding box center [314, 143] width 116 height 16
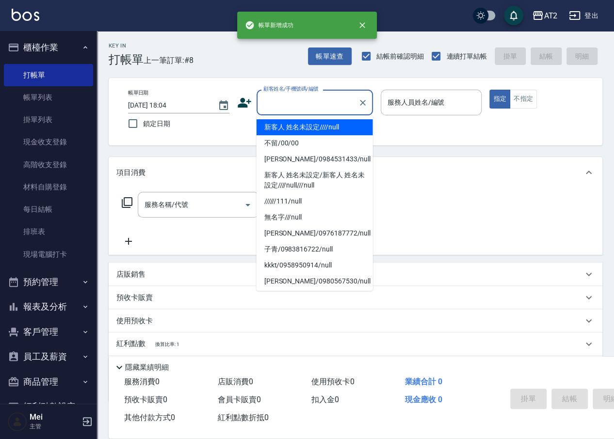
click at [325, 106] on input "顧客姓名/手機號碼/編號" at bounding box center [307, 102] width 93 height 17
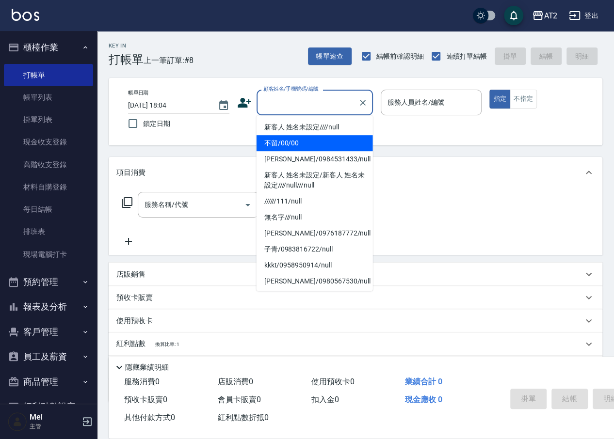
click at [320, 138] on li "不留/00/00" at bounding box center [314, 143] width 116 height 16
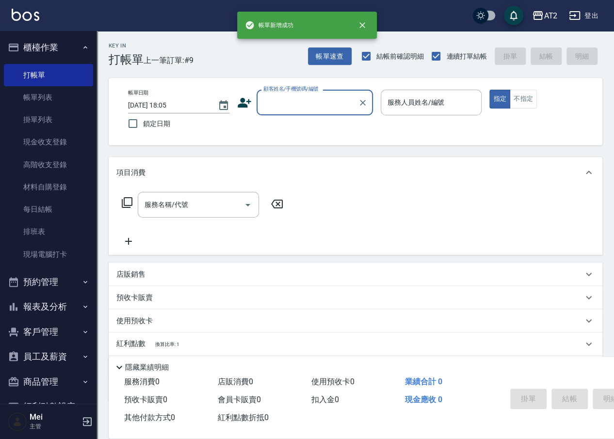
click at [312, 105] on input "顧客姓名/手機號碼/編號" at bounding box center [307, 102] width 93 height 17
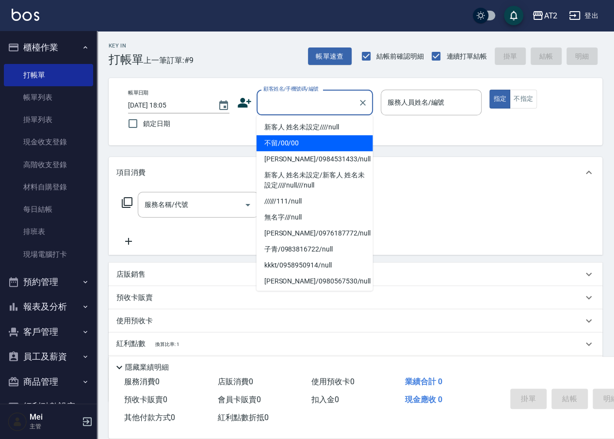
click at [298, 140] on li "不留/00/00" at bounding box center [314, 143] width 116 height 16
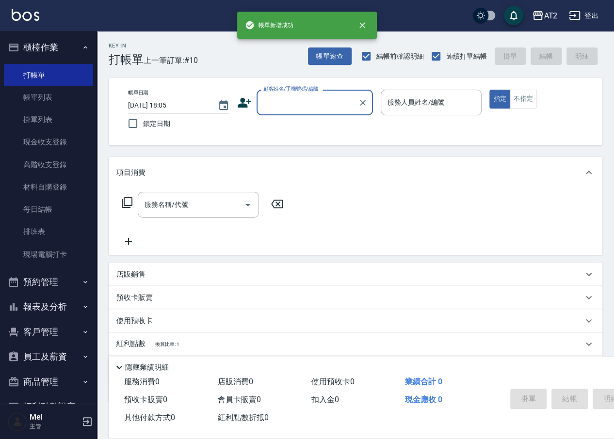
click at [303, 114] on div "顧客姓名/手機號碼/編號" at bounding box center [314, 103] width 116 height 26
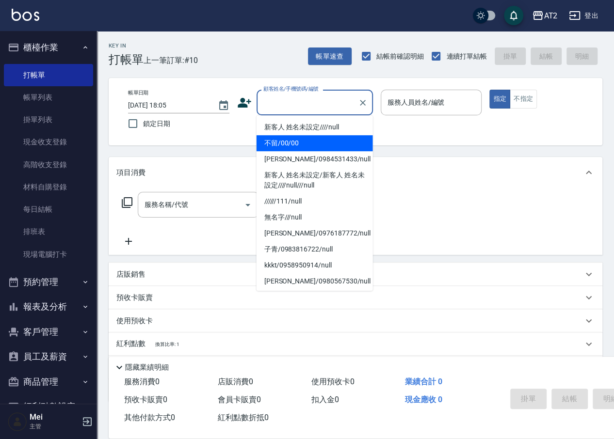
click at [302, 136] on li "不留/00/00" at bounding box center [314, 143] width 116 height 16
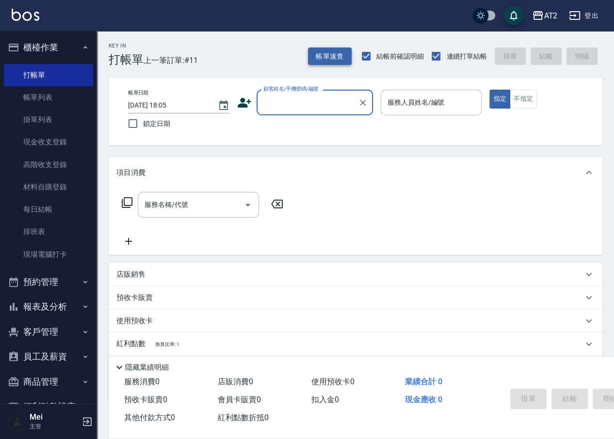
click at [324, 56] on button "帳單速查" at bounding box center [330, 57] width 44 height 18
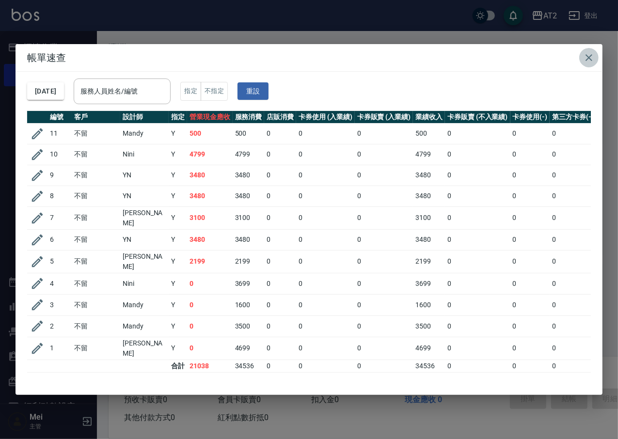
click at [593, 54] on icon "button" at bounding box center [589, 58] width 12 height 12
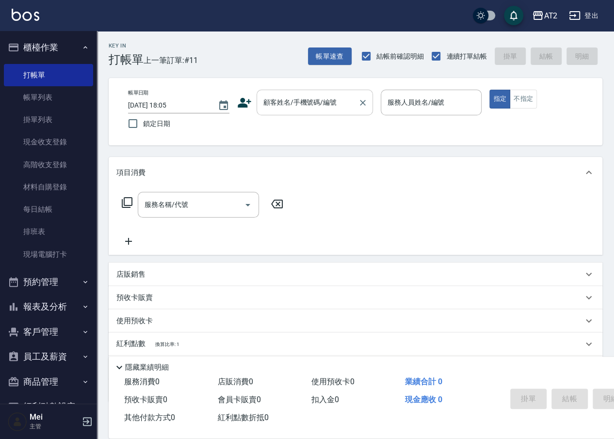
click at [281, 94] on div "顧客姓名/手機號碼/編號 顧客姓名/手機號碼/編號" at bounding box center [314, 103] width 116 height 26
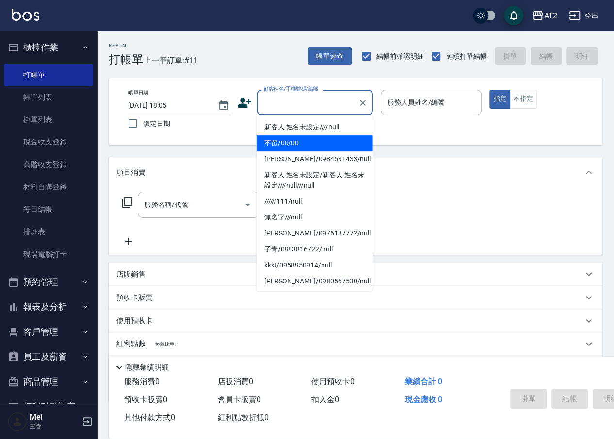
click at [293, 144] on li "不留/00/00" at bounding box center [314, 143] width 116 height 16
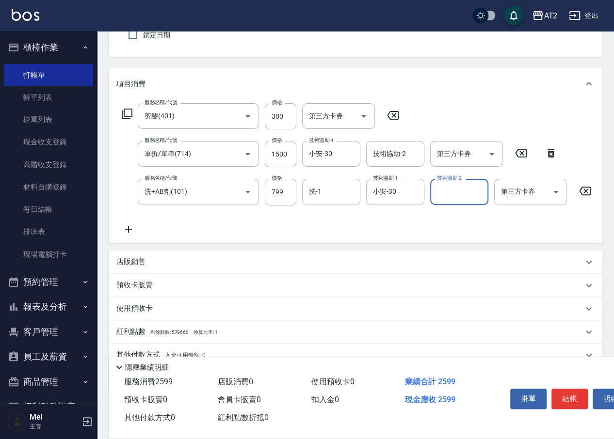
scroll to position [139, 0]
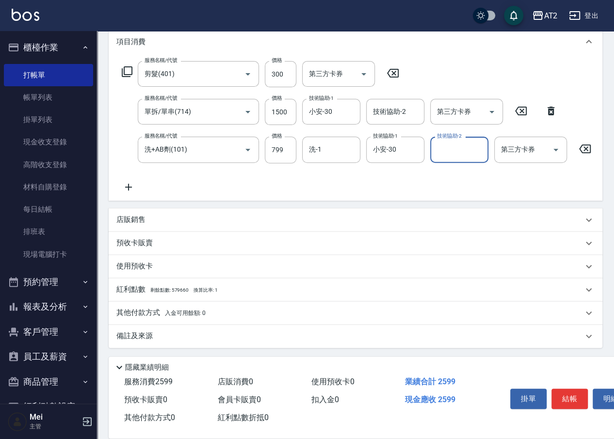
click at [184, 313] on span "入金可用餘額: 0" at bounding box center [185, 313] width 41 height 7
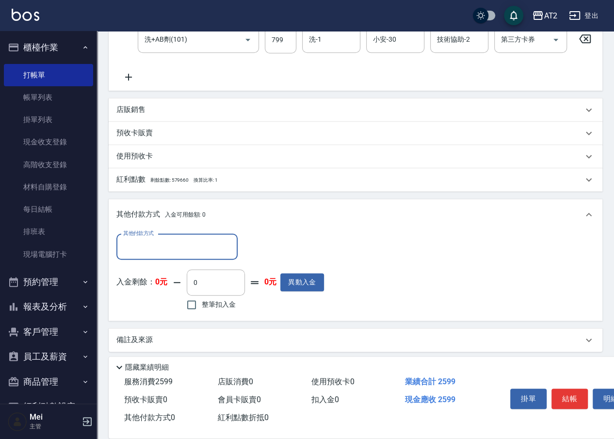
scroll to position [242, 0]
click at [183, 254] on input "其他付款方式" at bounding box center [177, 246] width 112 height 17
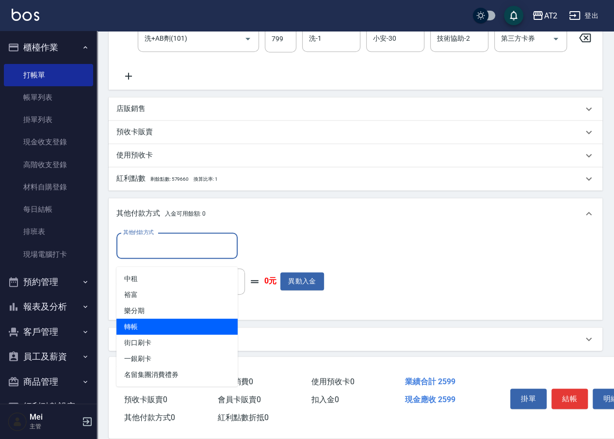
click at [168, 322] on span "轉帳" at bounding box center [176, 327] width 121 height 16
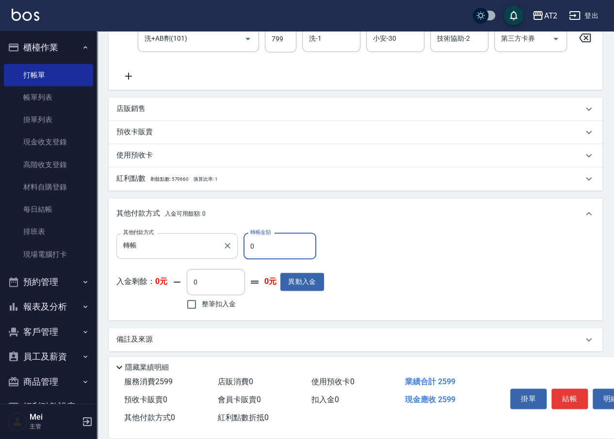
drag, startPoint x: 223, startPoint y: 264, endPoint x: 218, endPoint y: 264, distance: 5.8
click at [218, 259] on div "其他付款方式 轉帳 其他付款方式 轉帳金額 0 轉帳金額" at bounding box center [219, 246] width 207 height 26
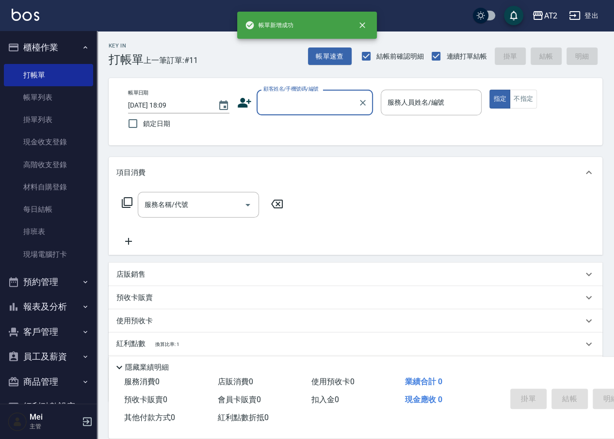
scroll to position [0, 0]
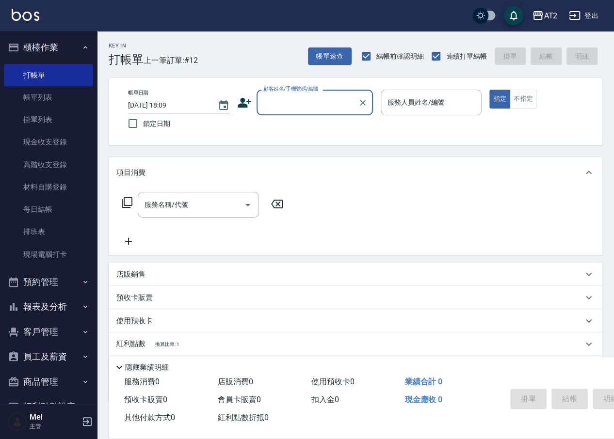
click at [295, 109] on input "顧客姓名/手機號碼/編號" at bounding box center [307, 102] width 93 height 17
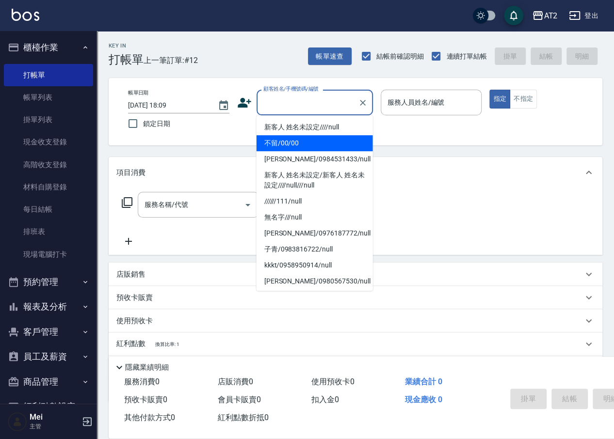
click at [313, 141] on li "不留/00/00" at bounding box center [314, 143] width 116 height 16
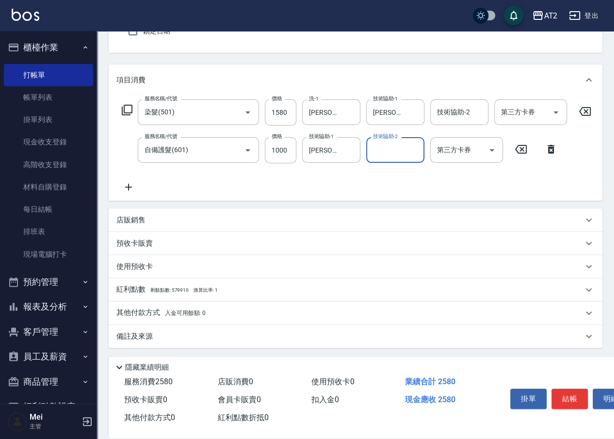
scroll to position [101, 0]
click at [156, 308] on p "其他付款方式 入金可用餘額: 0" at bounding box center [160, 313] width 89 height 11
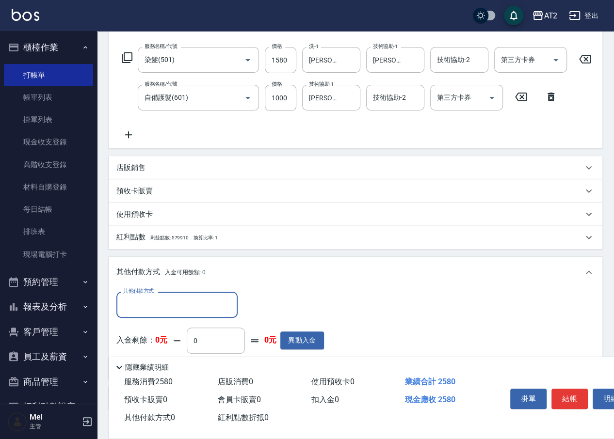
scroll to position [204, 0]
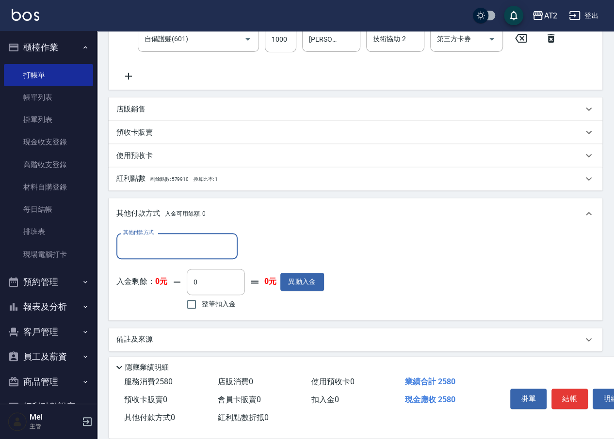
click at [178, 254] on input "其他付款方式" at bounding box center [177, 246] width 112 height 17
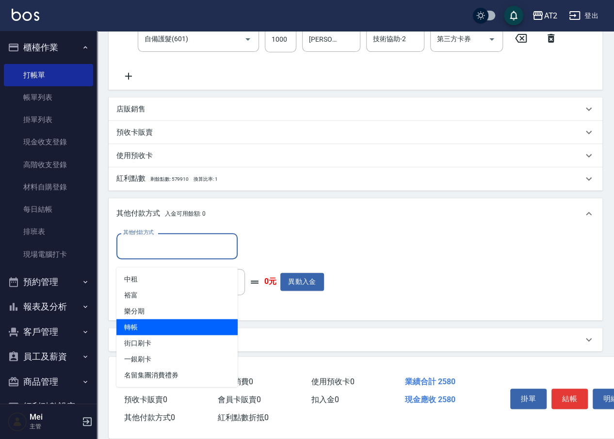
click at [164, 325] on span "轉帳" at bounding box center [176, 327] width 121 height 16
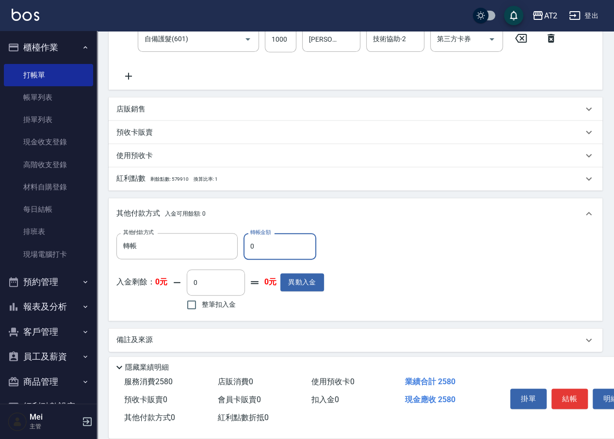
drag, startPoint x: 263, startPoint y: 254, endPoint x: 1, endPoint y: 303, distance: 265.7
click at [167, 273] on div "其他付款方式 轉帳 其他付款方式 轉帳金額 0 轉帳金額 入金剩餘： 0元 0 ​ 整筆扣入金 0元 異動入金" at bounding box center [219, 272] width 207 height 79
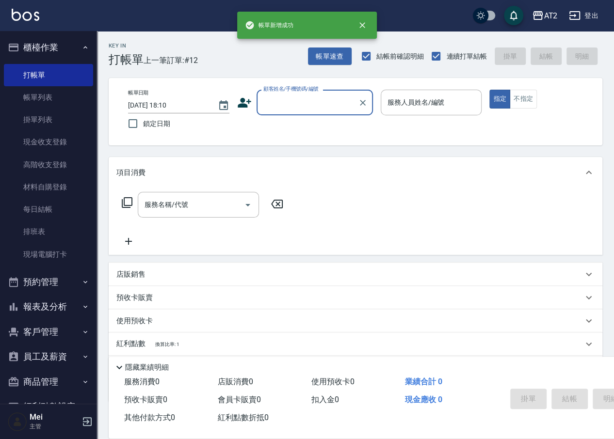
scroll to position [0, 0]
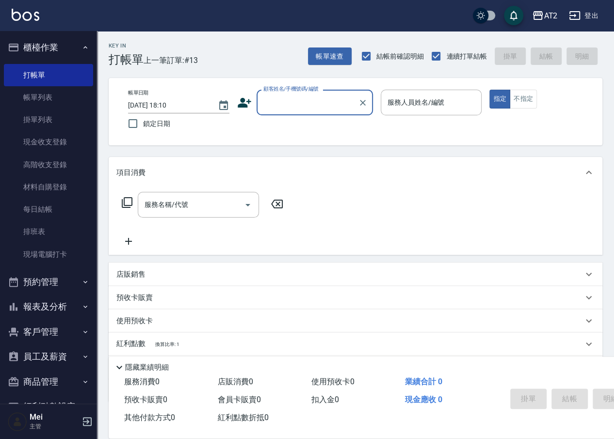
click at [274, 107] on input "顧客姓名/手機號碼/編號" at bounding box center [307, 102] width 93 height 17
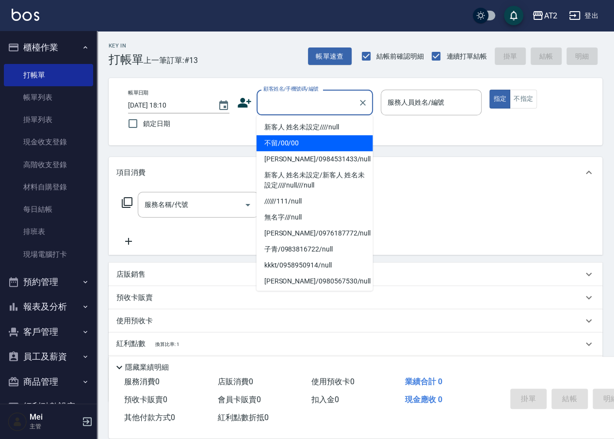
click at [289, 137] on li "不留/00/00" at bounding box center [314, 143] width 116 height 16
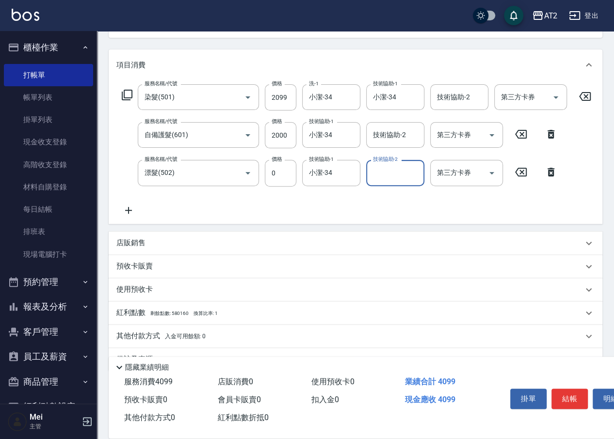
scroll to position [139, 0]
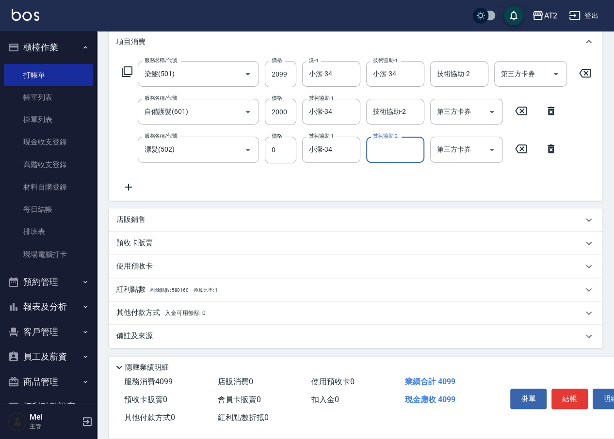
click at [150, 318] on div "其他付款方式 入金可用餘額: 0" at bounding box center [355, 313] width 493 height 23
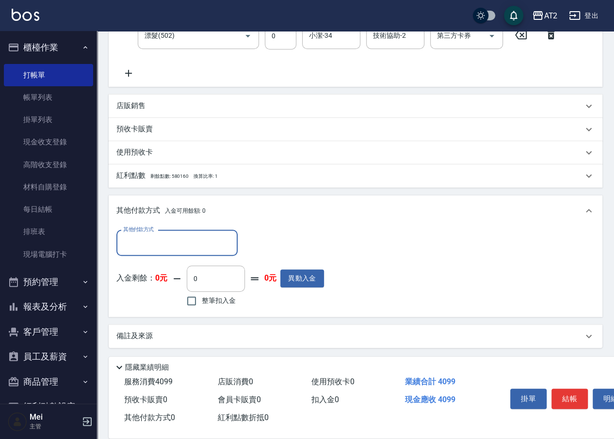
scroll to position [250, 0]
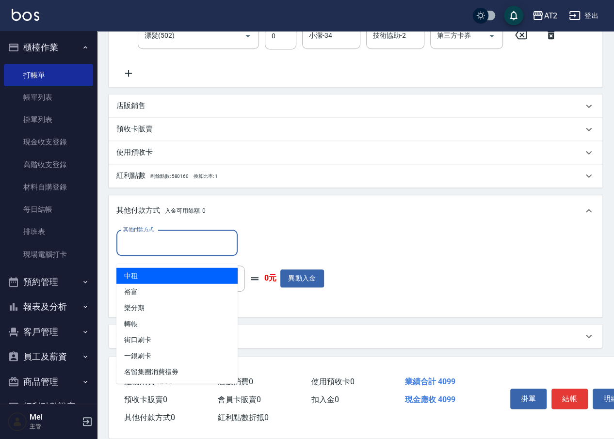
click at [171, 251] on input "其他付款方式" at bounding box center [177, 243] width 112 height 17
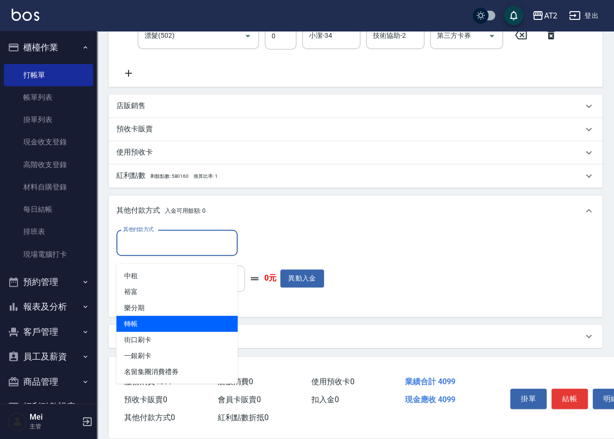
drag, startPoint x: 171, startPoint y: 315, endPoint x: 212, endPoint y: 281, distance: 53.7
click at [170, 316] on span "轉帳" at bounding box center [176, 324] width 121 height 16
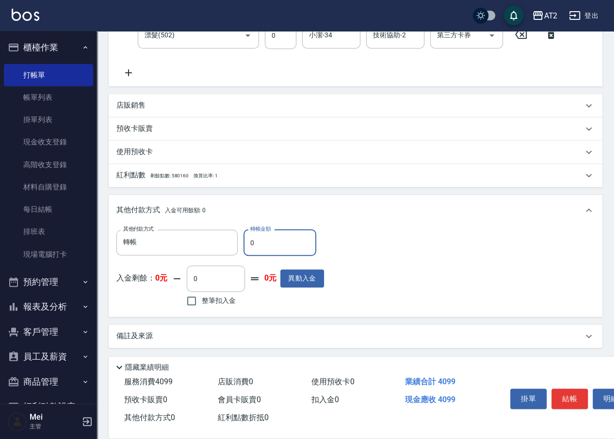
drag, startPoint x: 257, startPoint y: 250, endPoint x: 12, endPoint y: 274, distance: 246.0
click at [67, 267] on div "AT2 登出 櫃檯作業 打帳單 帳單列表 掛單列表 現金收支登錄 高階收支登錄 材料自購登錄 每日結帳 排班表 現場電腦打卡 預約管理 預約管理 單日預約紀錄…" at bounding box center [307, 97] width 614 height 684
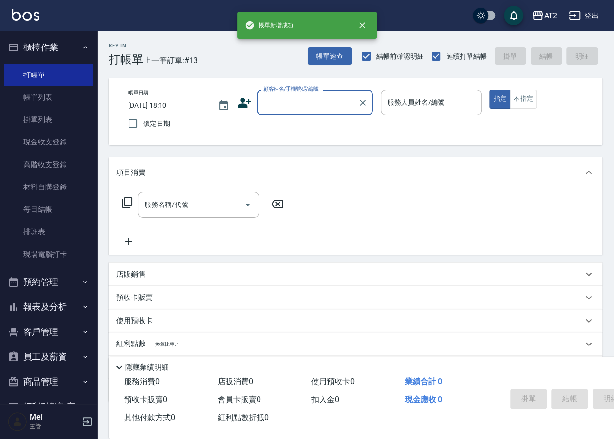
scroll to position [0, 0]
drag, startPoint x: 279, startPoint y: 102, endPoint x: 282, endPoint y: 107, distance: 5.7
click at [280, 104] on input "顧客姓名/手機號碼/編號" at bounding box center [307, 102] width 93 height 17
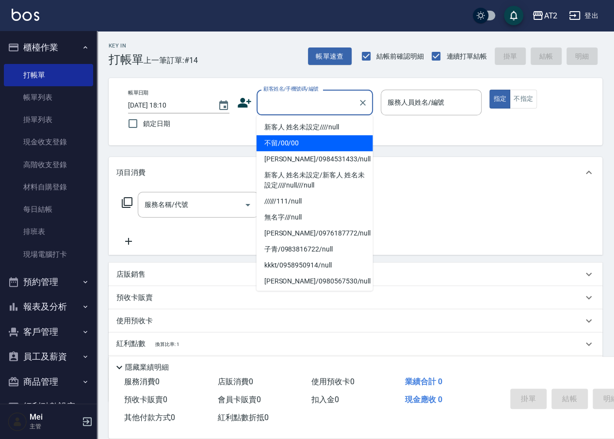
click at [310, 143] on li "不留/00/00" at bounding box center [314, 143] width 116 height 16
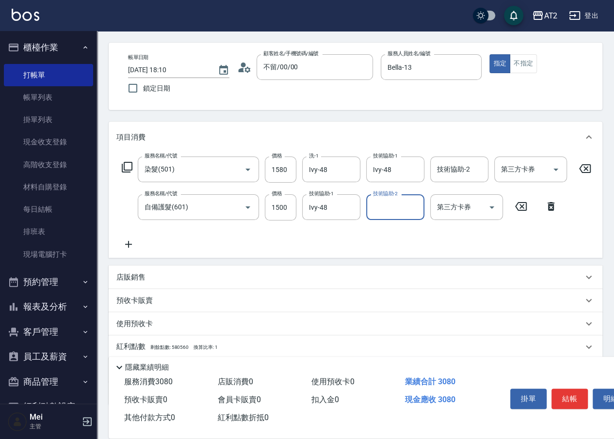
scroll to position [54, 0]
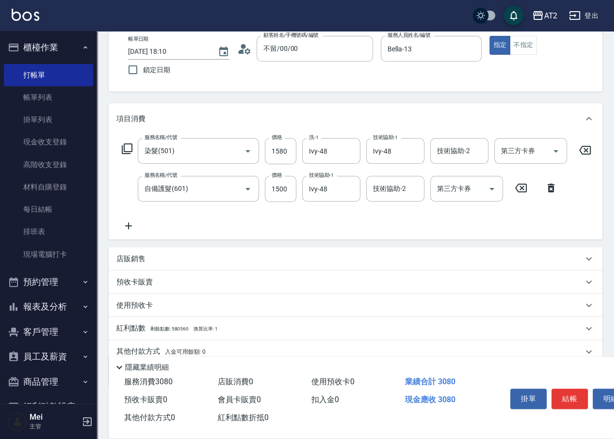
click at [178, 334] on p "紅利點數 剩餘點數: 580560 換算比率: 1" at bounding box center [166, 328] width 101 height 11
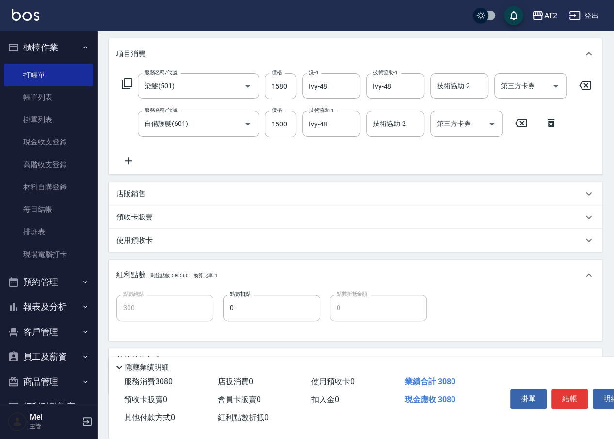
scroll to position [174, 0]
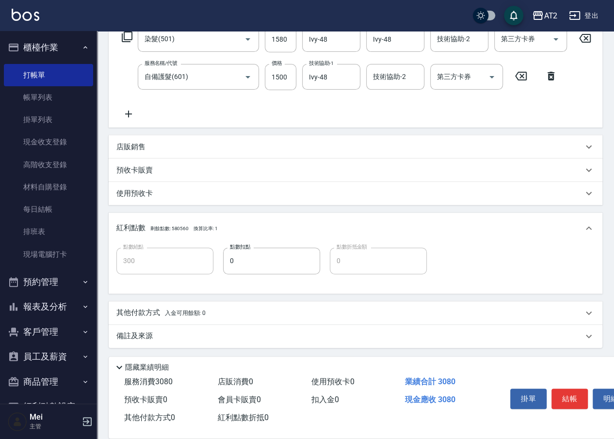
click at [185, 231] on span "剩餘點數: 580560" at bounding box center [169, 228] width 38 height 5
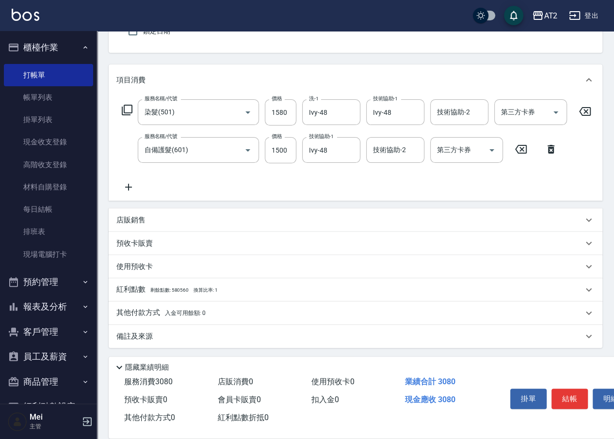
click at [164, 287] on span "剩餘點數: 580560" at bounding box center [169, 289] width 38 height 5
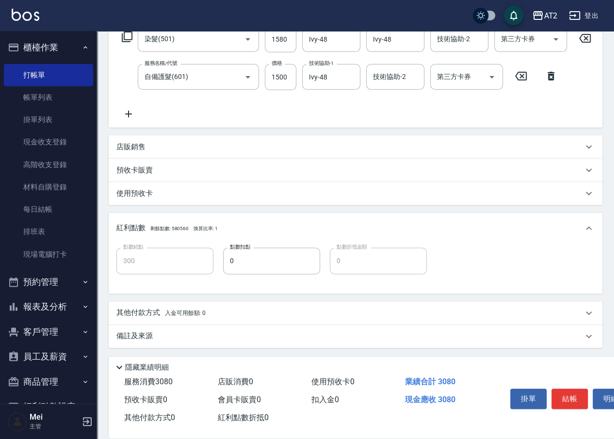
click at [159, 230] on span "剩餘點數: 580560" at bounding box center [169, 228] width 38 height 5
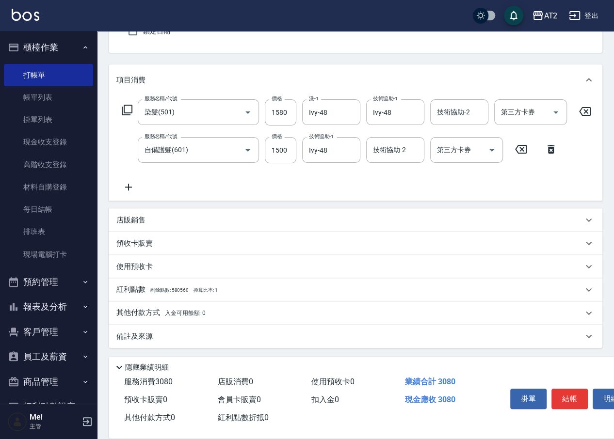
scroll to position [101, 0]
click at [154, 314] on p "其他付款方式 入金可用餘額: 0" at bounding box center [160, 313] width 89 height 11
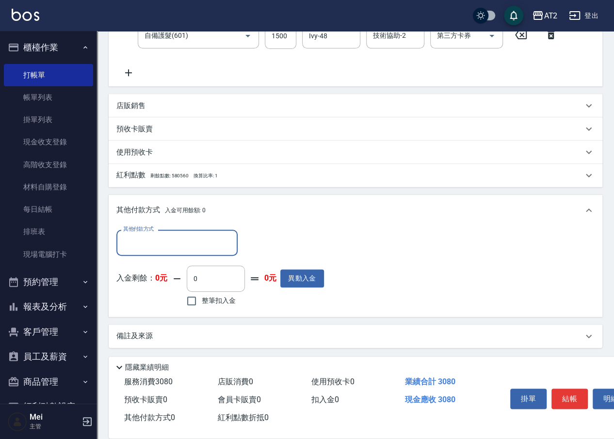
scroll to position [212, 0]
click at [176, 244] on input "其他付款方式" at bounding box center [177, 242] width 112 height 17
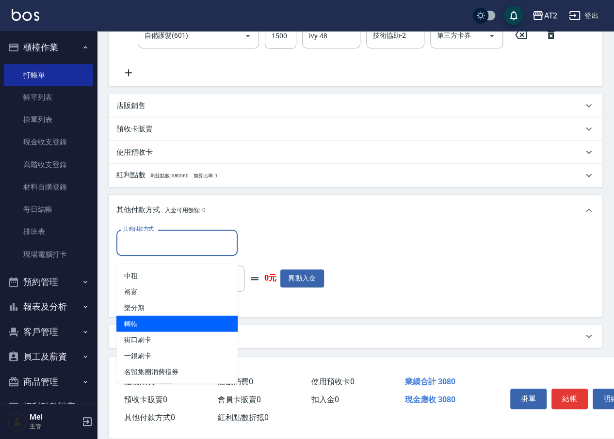
click at [175, 321] on span "轉帳" at bounding box center [176, 324] width 121 height 16
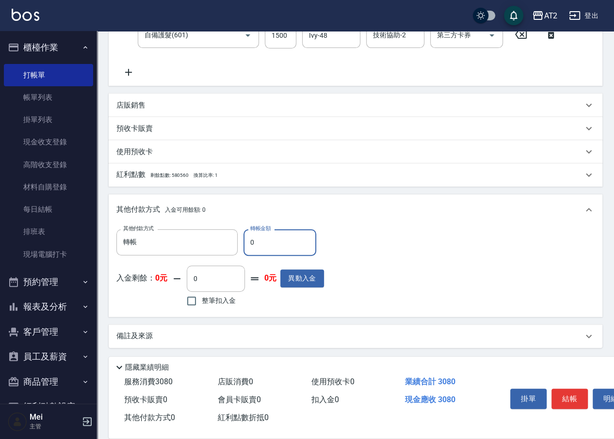
drag, startPoint x: 254, startPoint y: 251, endPoint x: 241, endPoint y: 252, distance: 12.1
click at [241, 252] on div "其他付款方式 轉帳 其他付款方式 轉帳金額 0 轉帳金額" at bounding box center [219, 242] width 207 height 26
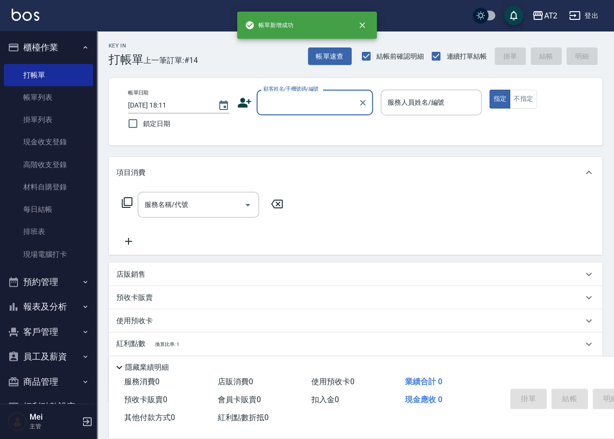
scroll to position [0, 0]
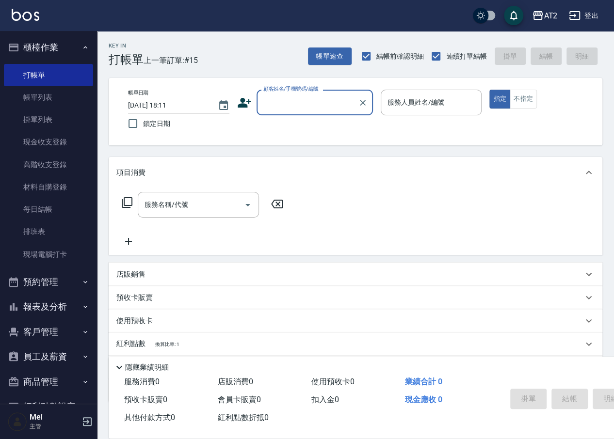
click at [292, 116] on div "帳單日期 [DATE] 18:11 鎖定日期 顧客姓名/手機號碼/編號 顧客姓名/手機號碼/編號 服務人員姓名/編號 服務人員姓名/編號 指定 不指定" at bounding box center [355, 112] width 470 height 44
drag, startPoint x: 303, startPoint y: 92, endPoint x: 302, endPoint y: 109, distance: 17.0
click at [302, 92] on div "顧客姓名/手機號碼/編號" at bounding box center [314, 103] width 116 height 26
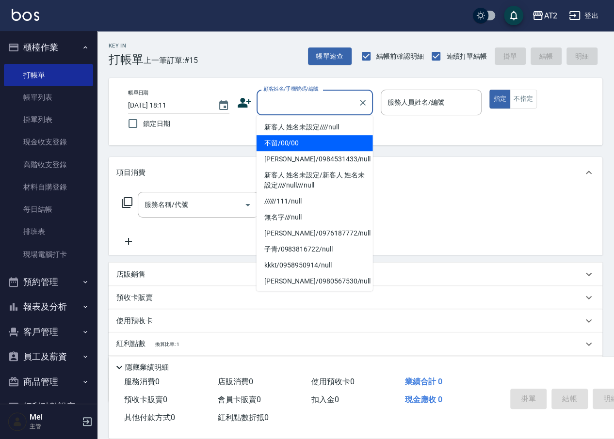
click at [302, 137] on li "不留/00/00" at bounding box center [314, 143] width 116 height 16
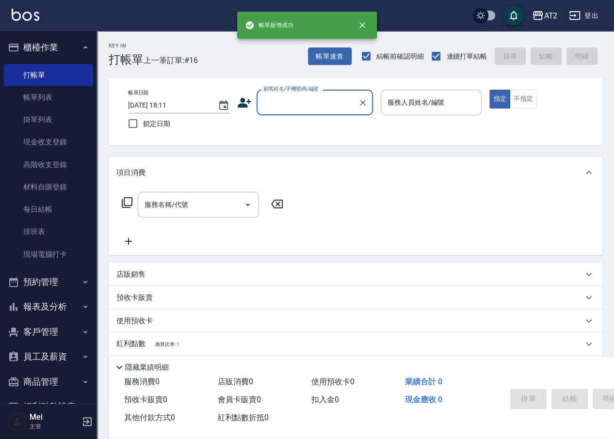
click at [301, 114] on div "顧客姓名/手機號碼/編號" at bounding box center [314, 103] width 116 height 26
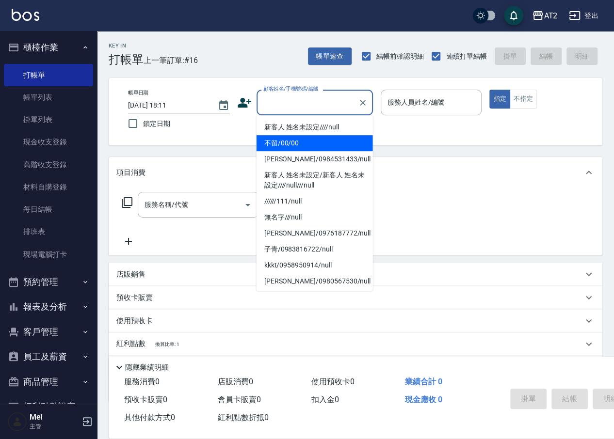
click at [303, 138] on li "不留/00/00" at bounding box center [314, 143] width 116 height 16
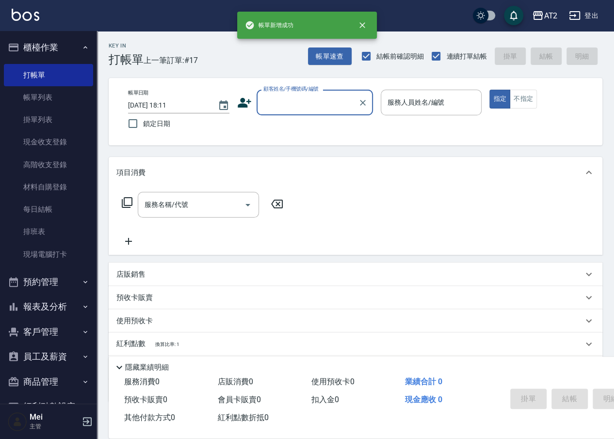
click at [307, 110] on input "顧客姓名/手機號碼/編號" at bounding box center [307, 102] width 93 height 17
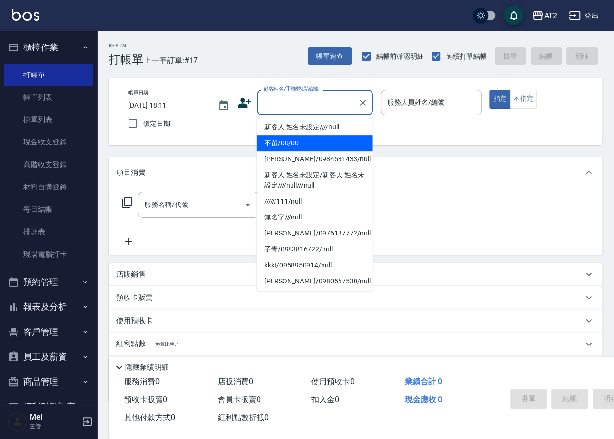
click at [302, 144] on li "不留/00/00" at bounding box center [314, 143] width 116 height 16
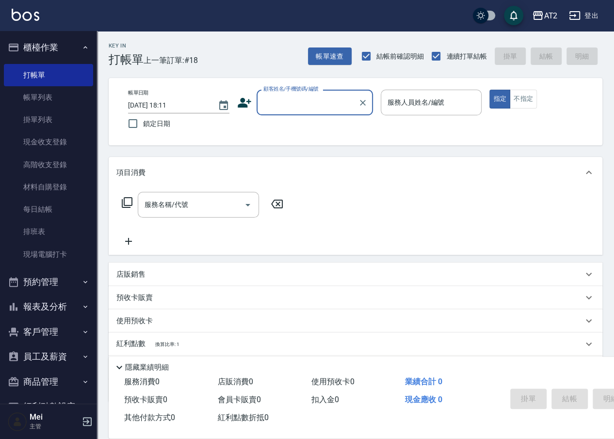
click at [290, 100] on input "顧客姓名/手機號碼/編號" at bounding box center [307, 102] width 93 height 17
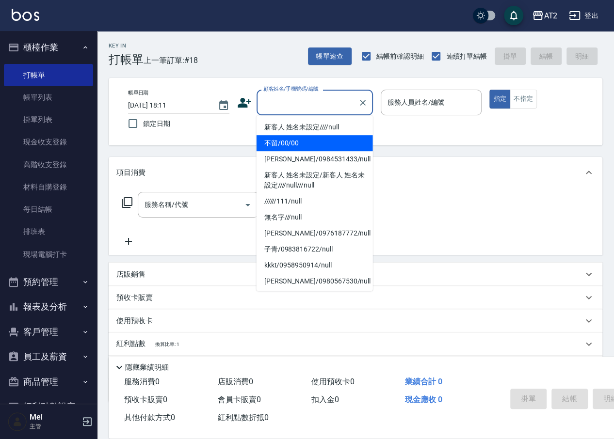
click at [281, 140] on li "不留/00/00" at bounding box center [314, 143] width 116 height 16
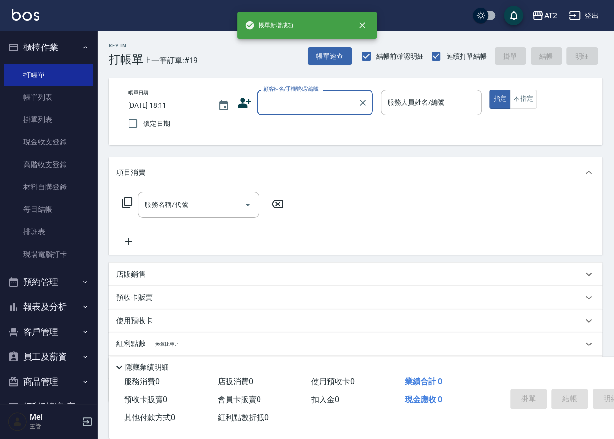
click at [344, 100] on input "顧客姓名/手機號碼/編號" at bounding box center [307, 102] width 93 height 17
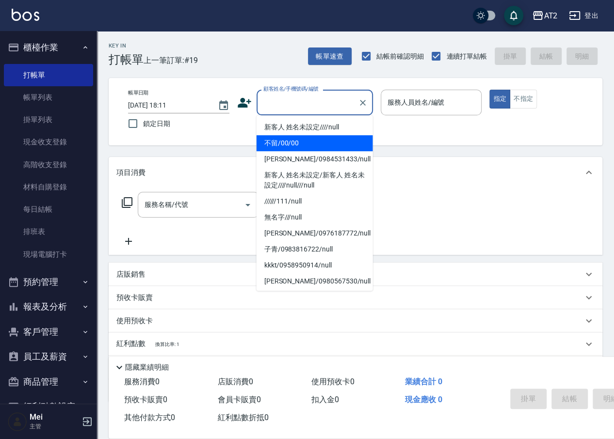
click at [320, 142] on li "不留/00/00" at bounding box center [314, 143] width 116 height 16
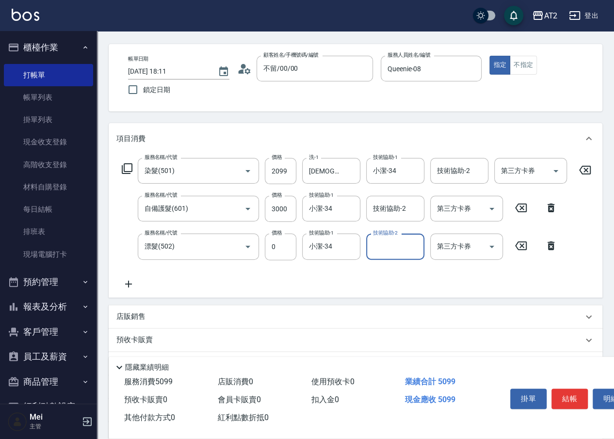
scroll to position [139, 0]
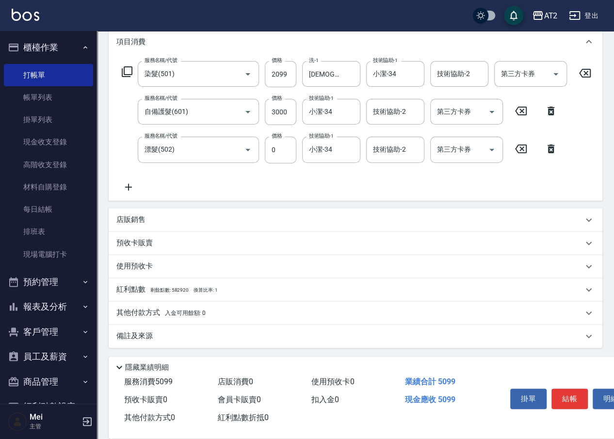
click at [168, 218] on div "店販銷售" at bounding box center [349, 220] width 466 height 10
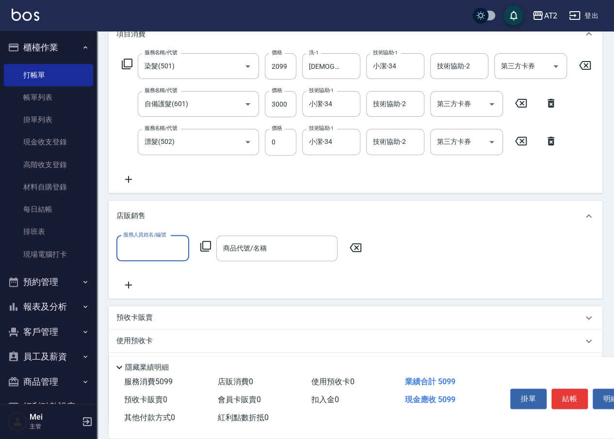
scroll to position [0, 0]
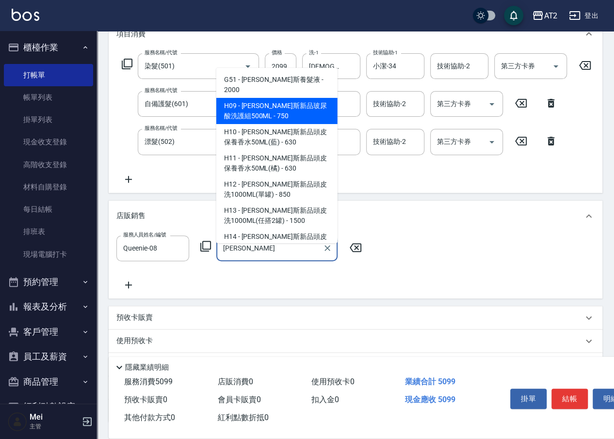
click at [295, 98] on span "H09 - [PERSON_NAME]斯新品玻尿酸洗護組500ML - 750" at bounding box center [276, 111] width 121 height 26
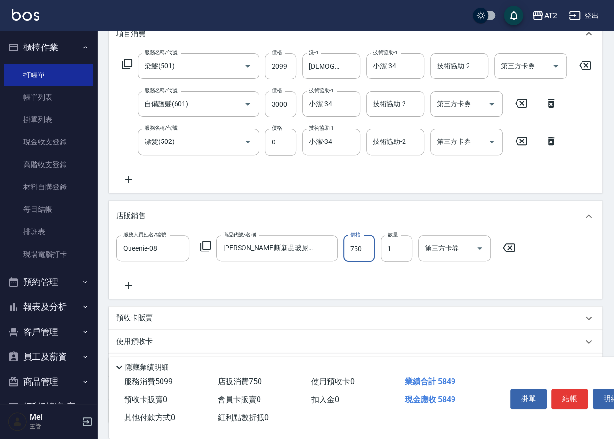
click at [363, 262] on input "750" at bounding box center [359, 249] width 32 height 26
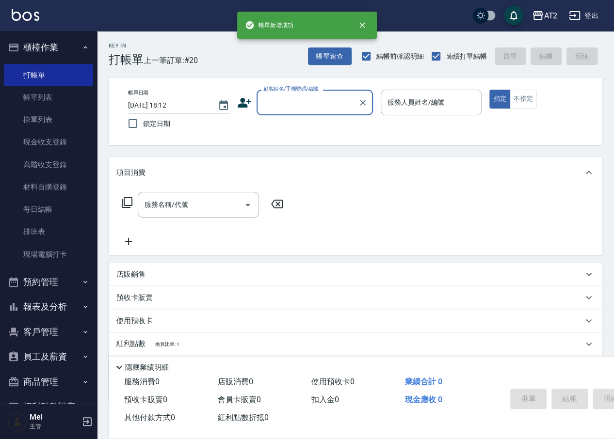
click at [308, 105] on input "顧客姓名/手機號碼/編號" at bounding box center [307, 102] width 93 height 17
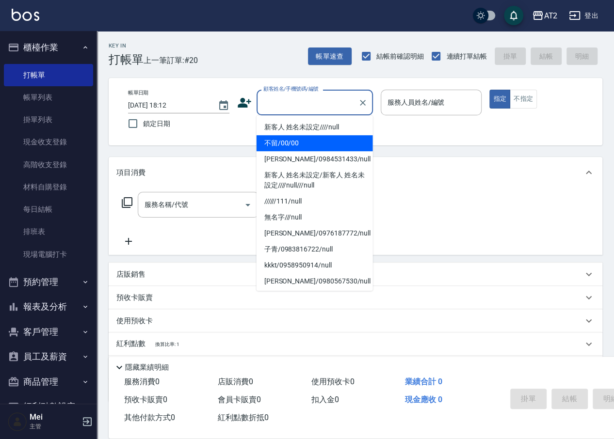
click at [307, 144] on li "不留/00/00" at bounding box center [314, 143] width 116 height 16
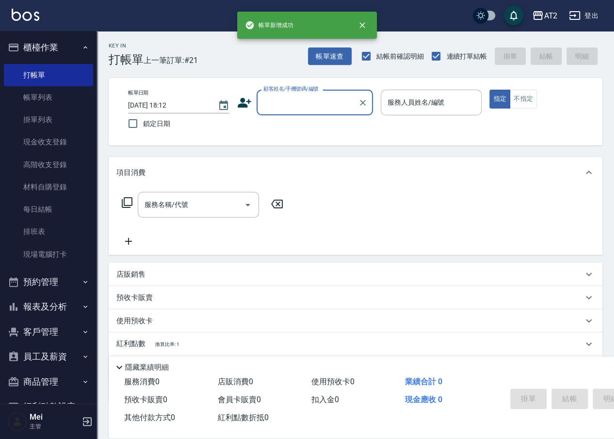
click at [300, 109] on input "顧客姓名/手機號碼/編號" at bounding box center [307, 102] width 93 height 17
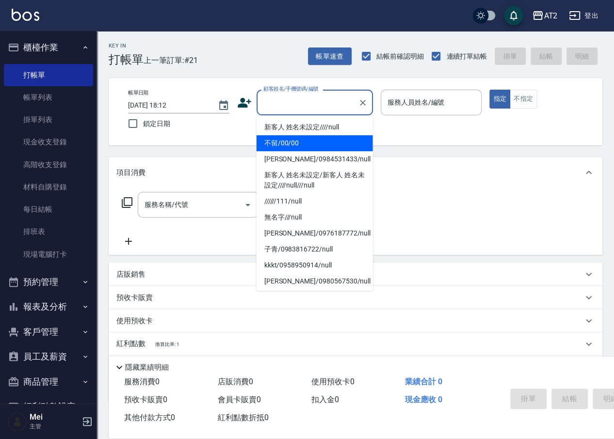
click at [302, 148] on li "不留/00/00" at bounding box center [314, 143] width 116 height 16
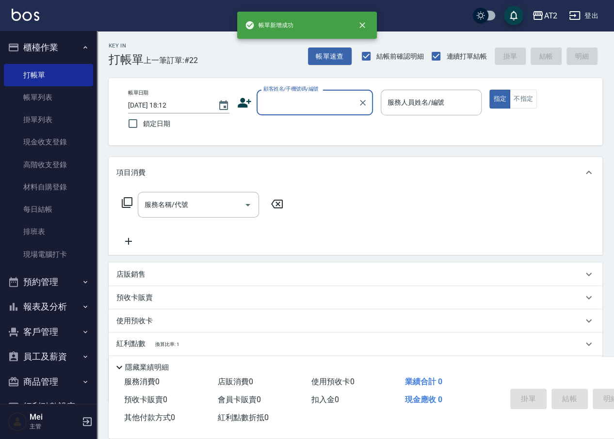
click at [280, 108] on input "顧客姓名/手機號碼/編號" at bounding box center [307, 102] width 93 height 17
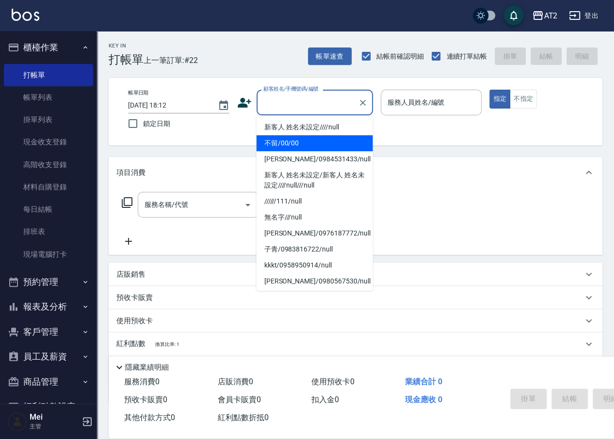
drag, startPoint x: 281, startPoint y: 111, endPoint x: 285, endPoint y: 137, distance: 26.0
click at [285, 137] on ul "新客人 姓名未設定////null 不留/00/00 [PERSON_NAME]/0984531433/null 新客人 姓名未設定/新客人 姓名未設定///…" at bounding box center [314, 202] width 116 height 175
click at [285, 137] on li "不留/00/00" at bounding box center [314, 143] width 116 height 16
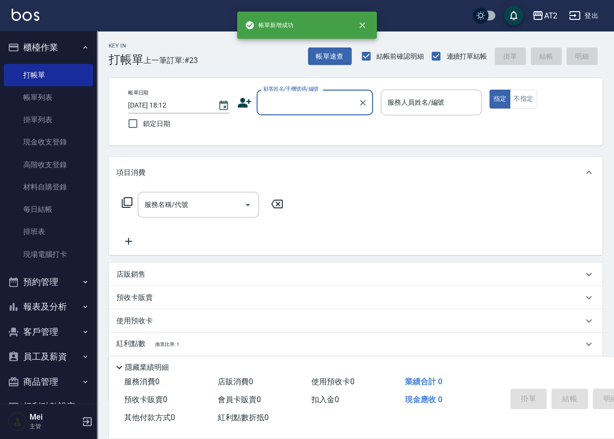
click at [282, 100] on input "顧客姓名/手機號碼/編號" at bounding box center [307, 102] width 93 height 17
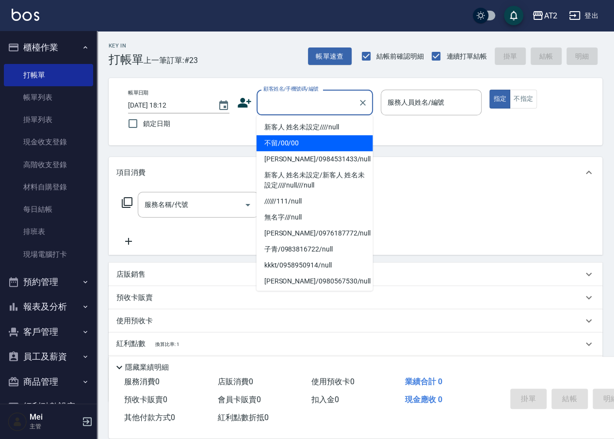
click at [284, 138] on li "不留/00/00" at bounding box center [314, 143] width 116 height 16
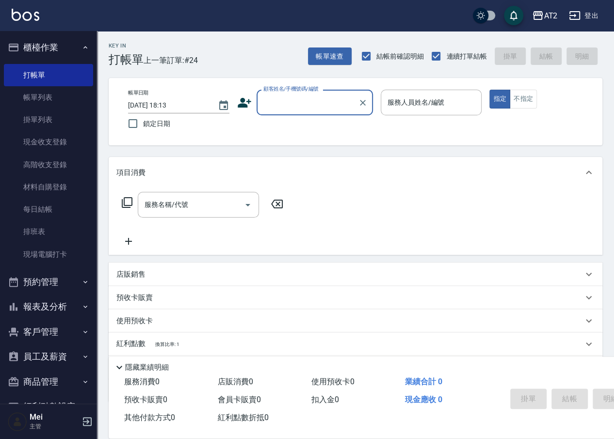
click at [313, 105] on input "顧客姓名/手機號碼/編號" at bounding box center [307, 102] width 93 height 17
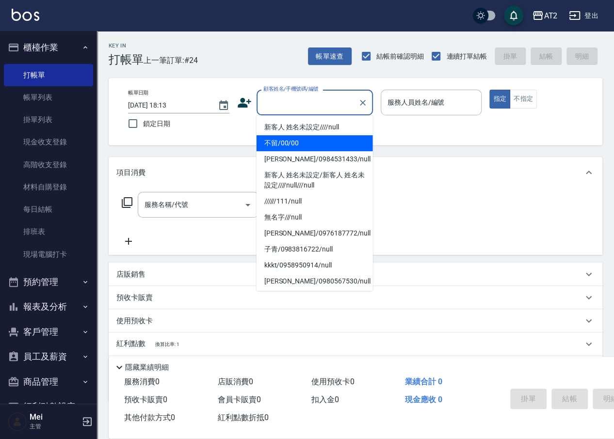
click at [300, 140] on li "不留/00/00" at bounding box center [314, 143] width 116 height 16
